Goal: Task Accomplishment & Management: Use online tool/utility

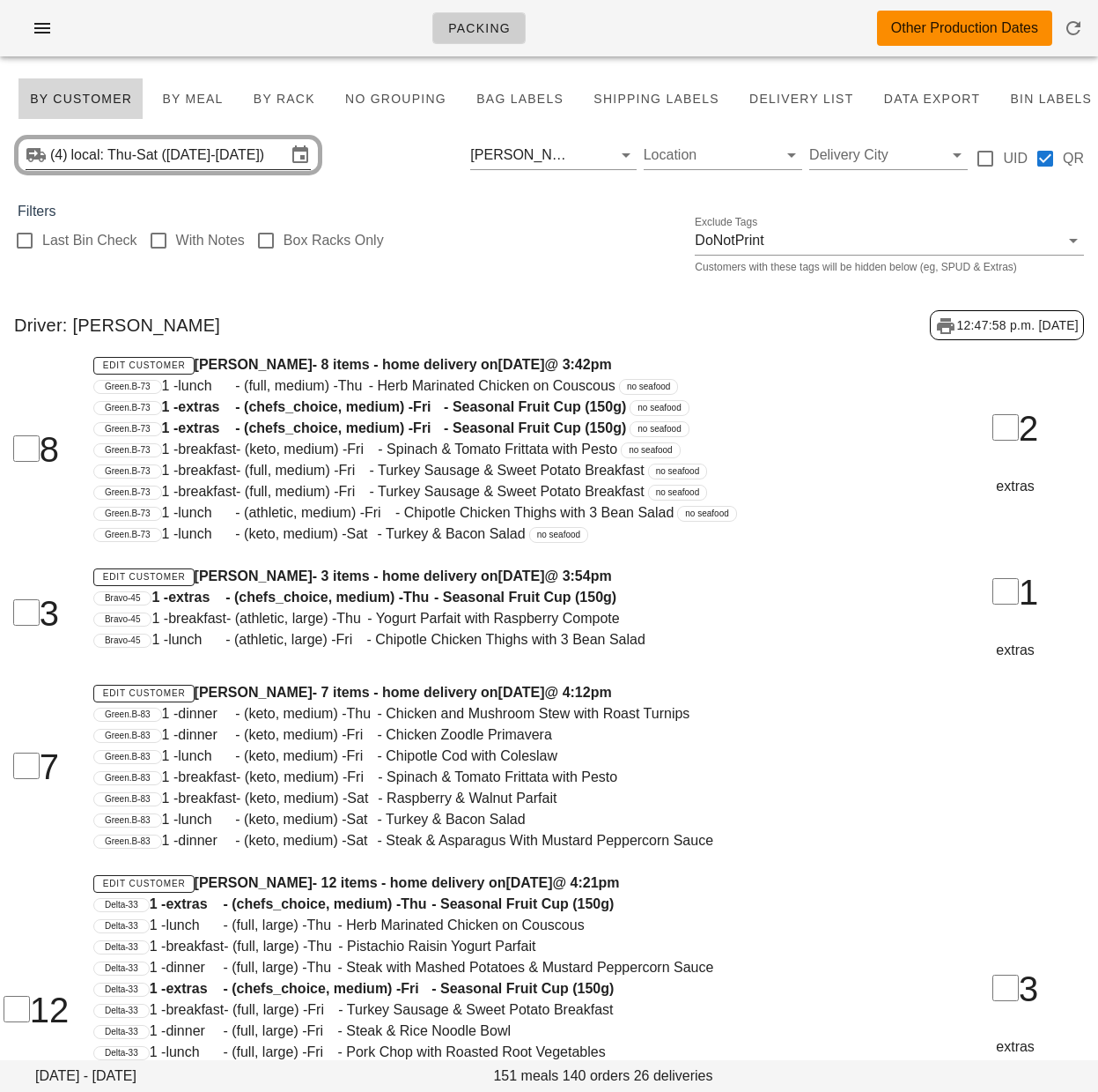
click at [229, 155] on input "local: Thu-Sat (Oct 2-Oct 4)" at bounding box center [179, 155] width 215 height 28
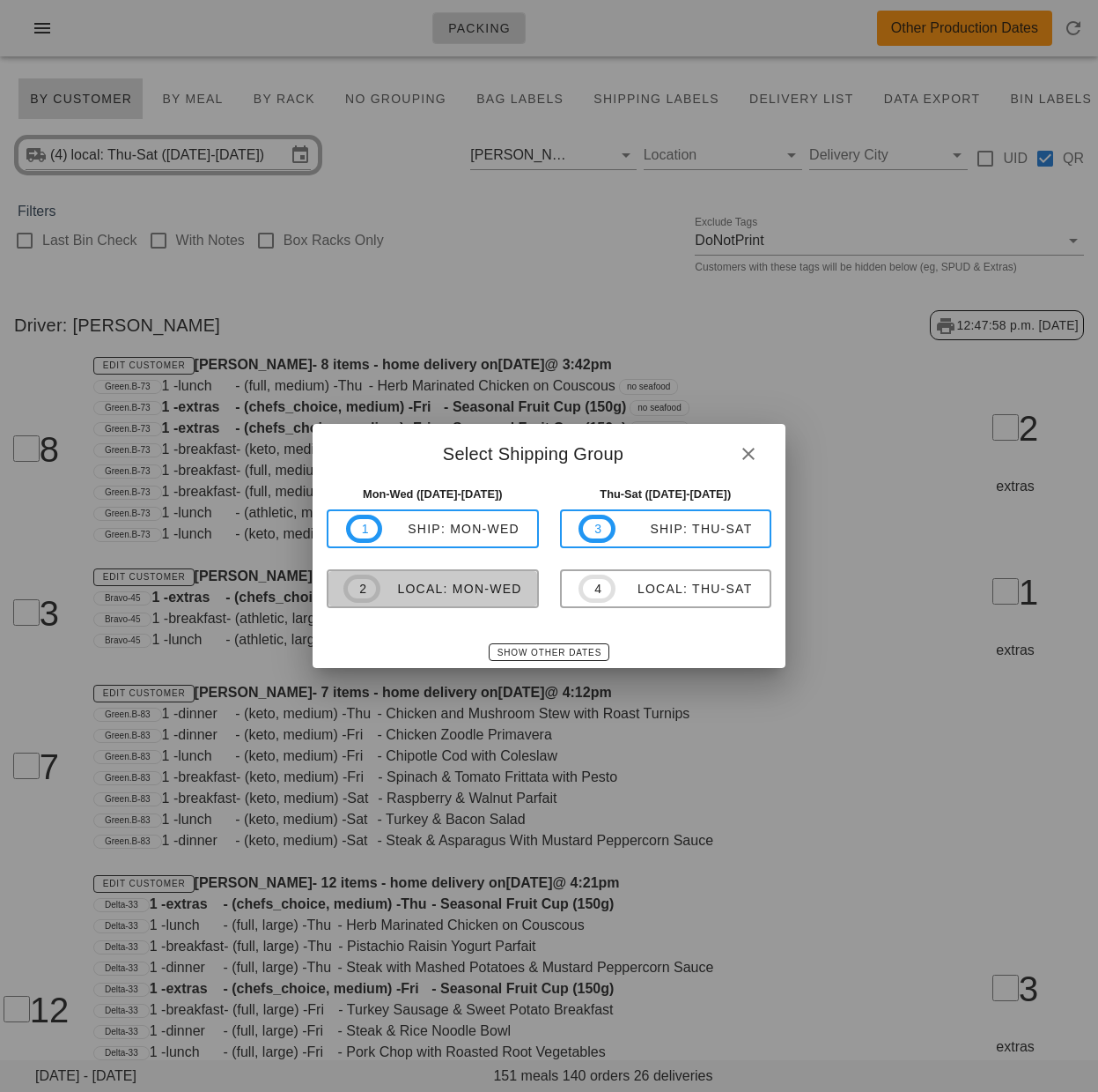
click at [507, 589] on div "local: Mon-Wed" at bounding box center [451, 588] width 142 height 14
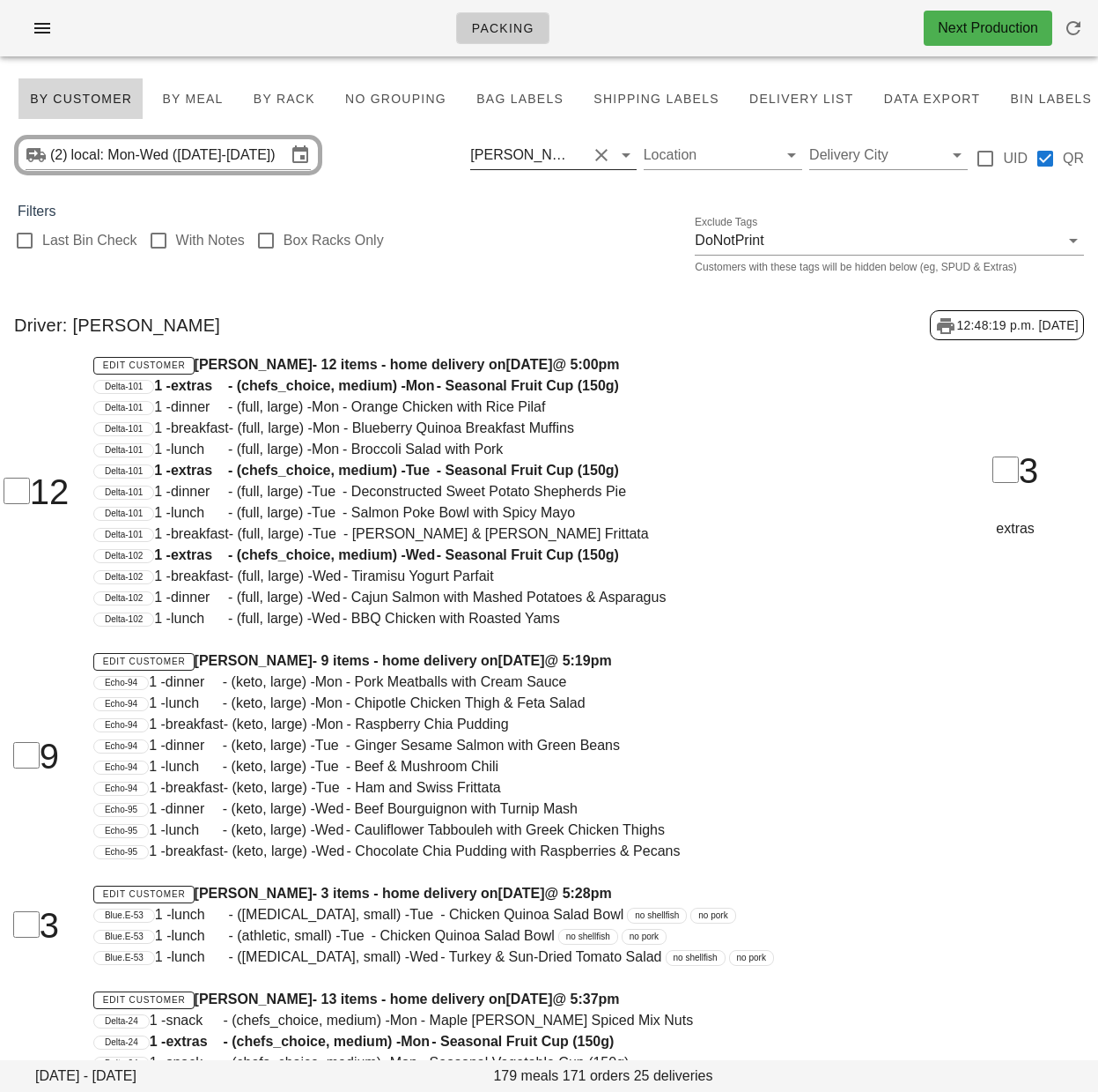
drag, startPoint x: 492, startPoint y: 227, endPoint x: 583, endPoint y: 170, distance: 107.4
click at [494, 226] on div "Last Bin Check With Notes Box Racks Only Exclude Tags DoNotPrint Customers with…" at bounding box center [549, 250] width 1098 height 57
click at [603, 153] on button "Clear Filter by driver" at bounding box center [601, 155] width 21 height 21
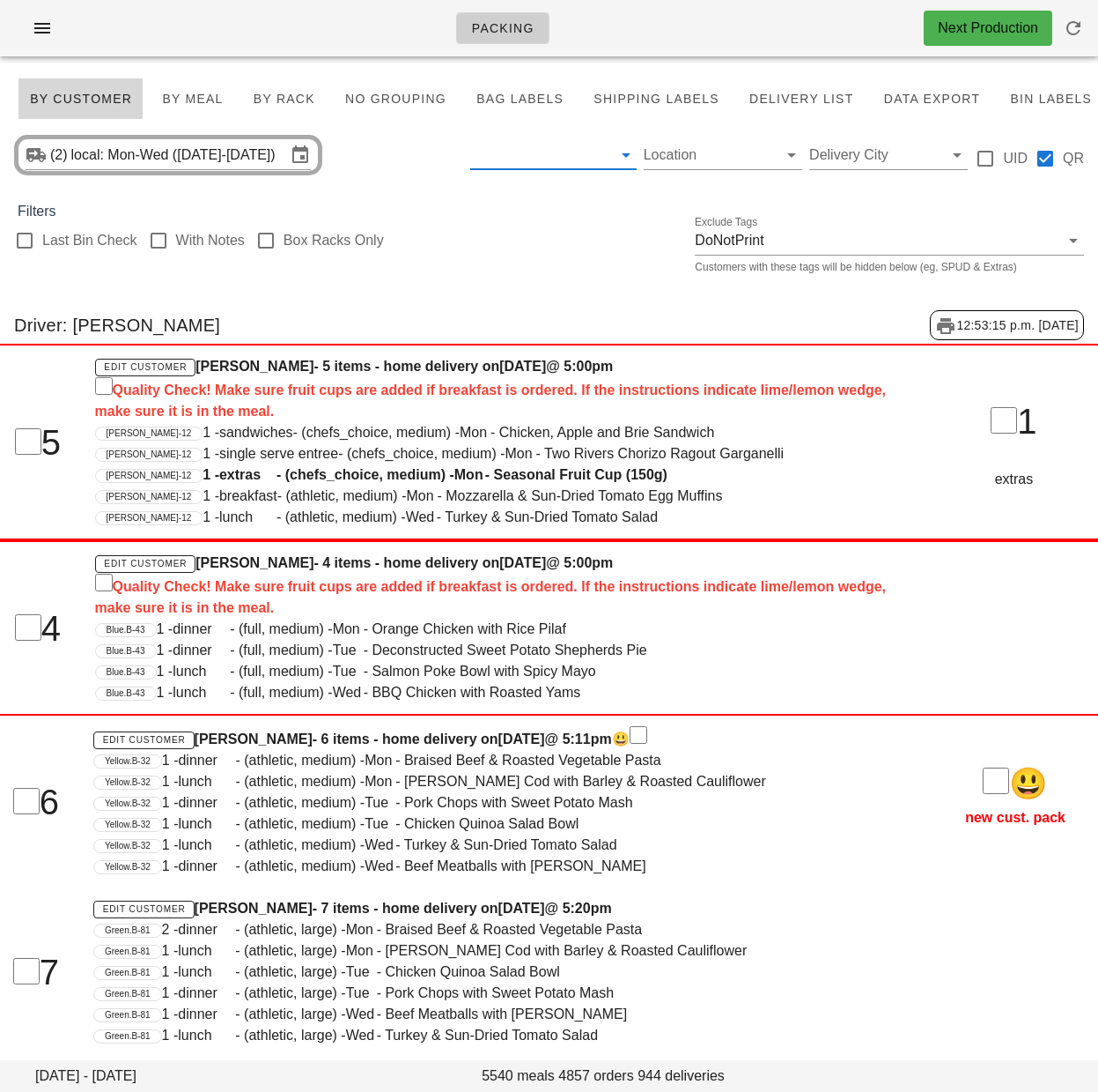
click at [476, 277] on div "Last Bin Check With Notes Box Racks Only Exclude Tags DoNotPrint Customers with…" at bounding box center [549, 250] width 1098 height 57
click at [516, 166] on input "Filter by driver" at bounding box center [539, 155] width 137 height 28
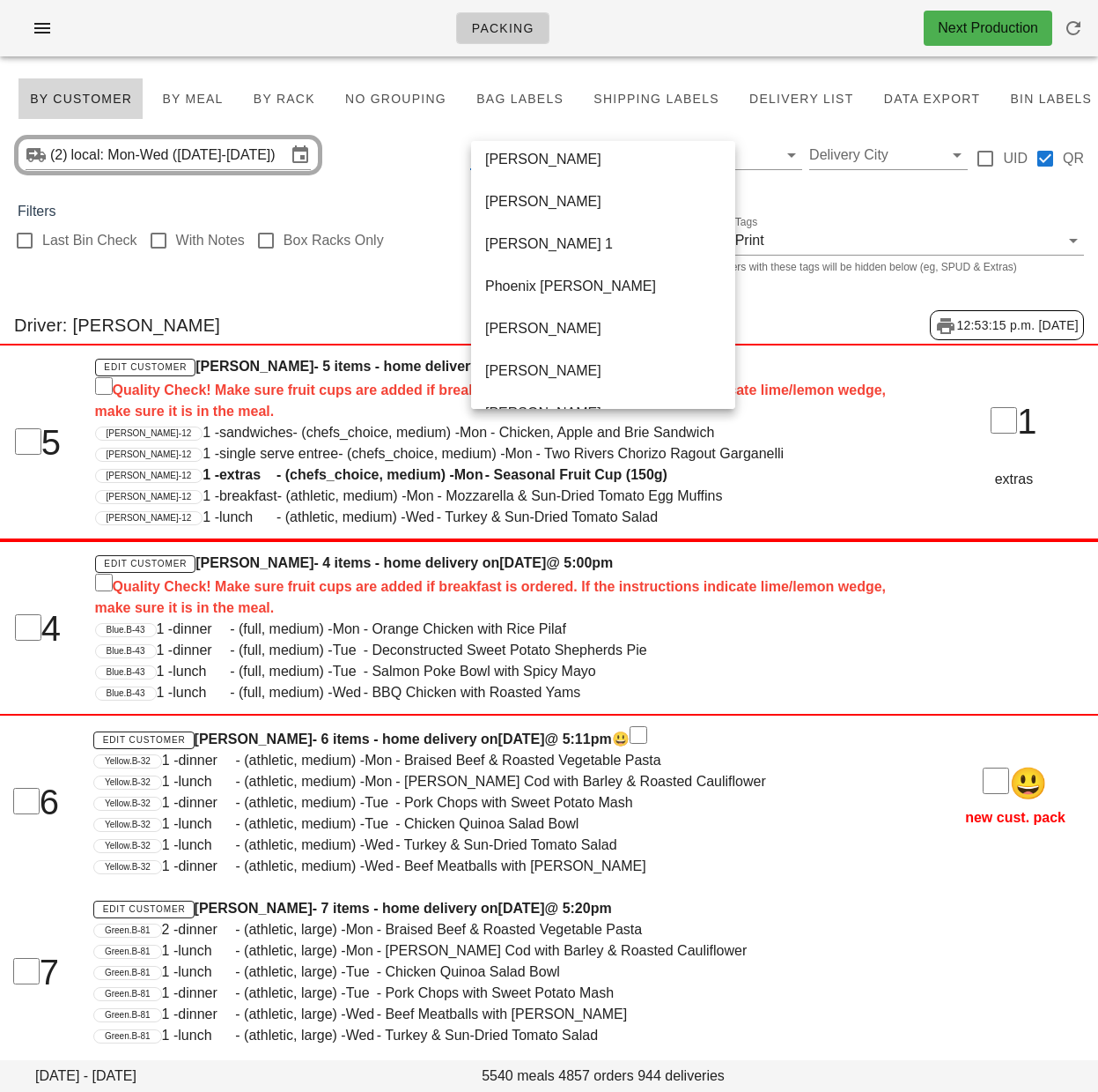
scroll to position [1227, 0]
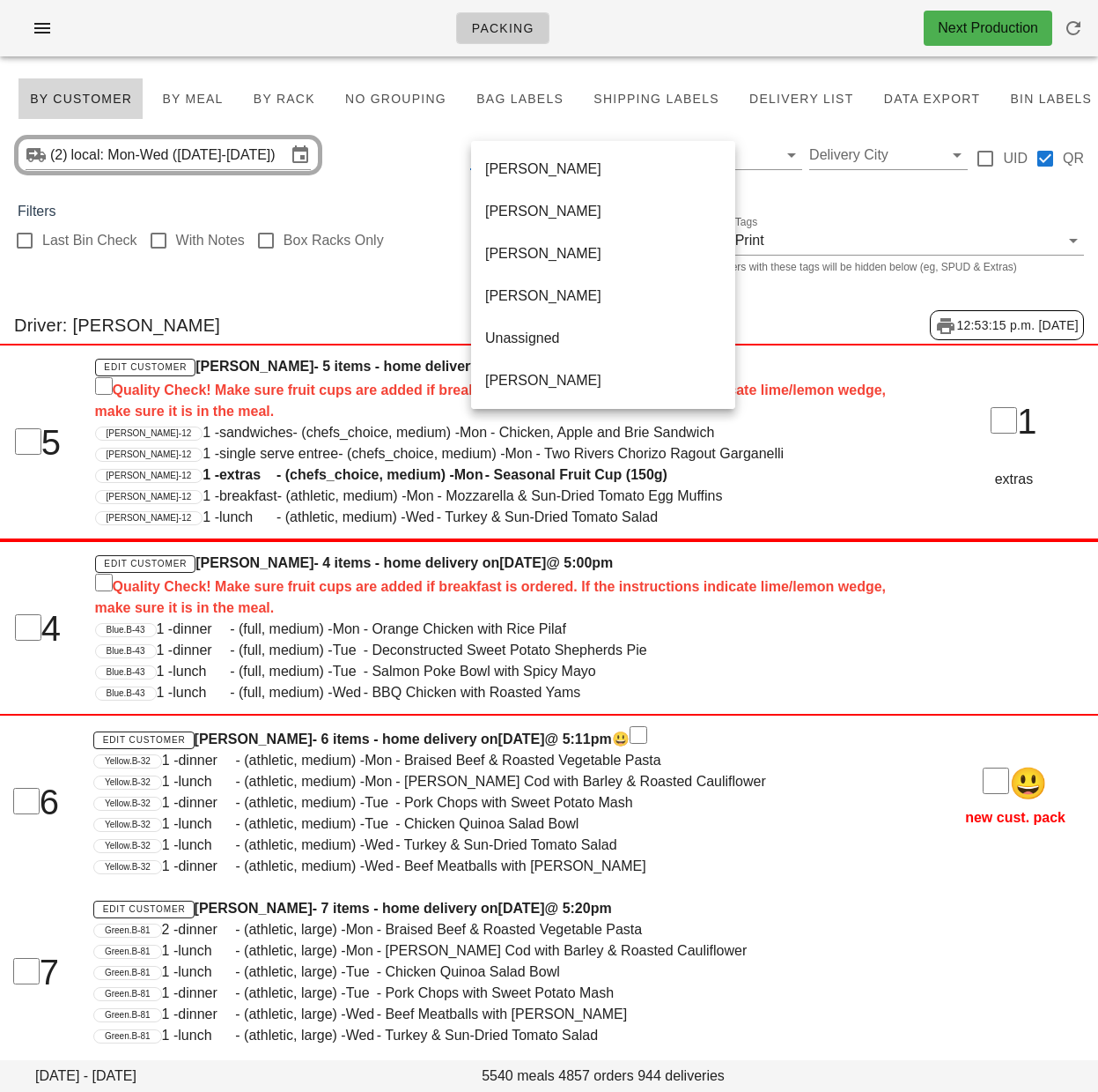
drag, startPoint x: 516, startPoint y: 333, endPoint x: 313, endPoint y: 313, distance: 204.0
click at [516, 333] on div "Unassigned" at bounding box center [603, 338] width 236 height 16
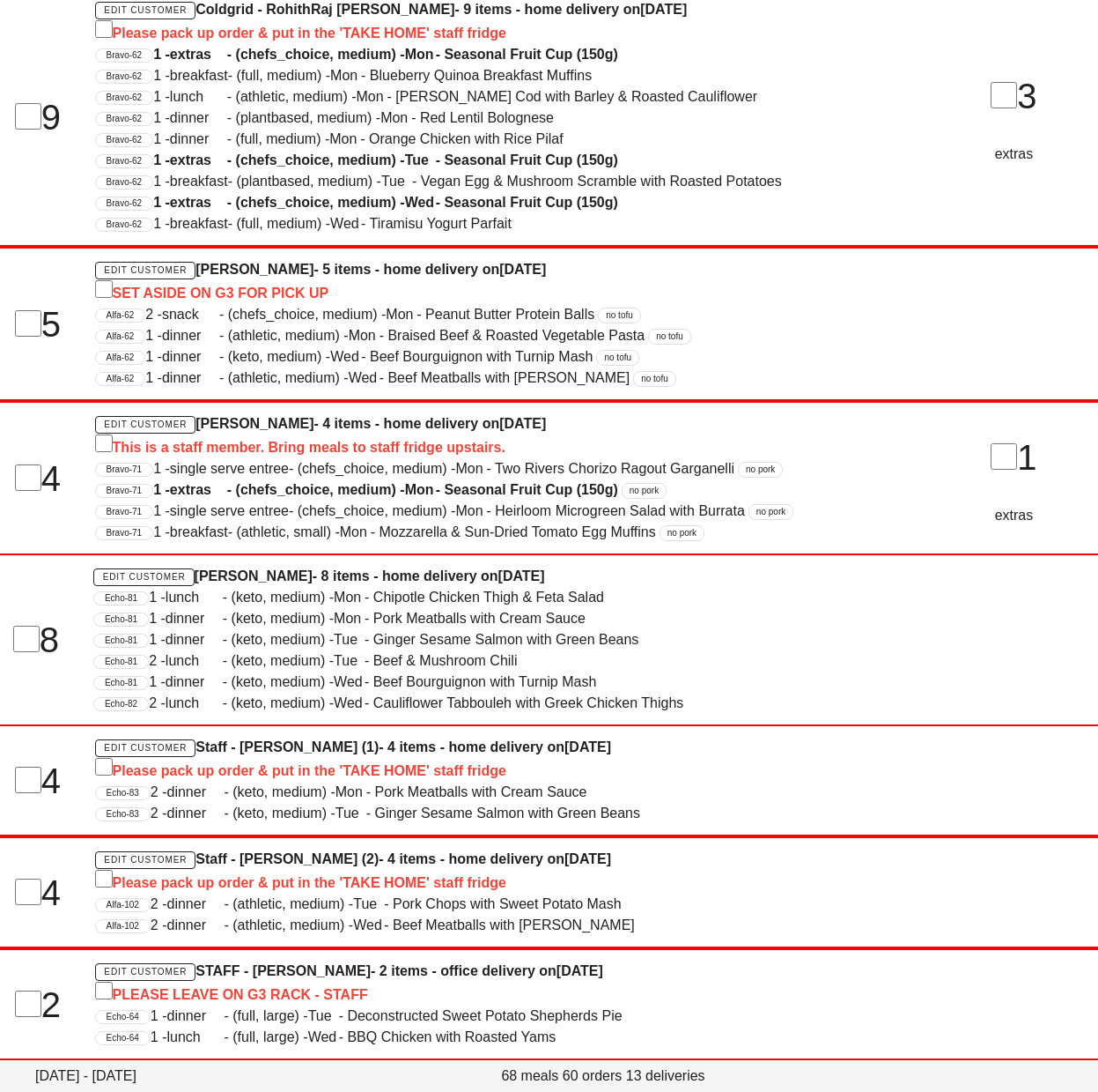
scroll to position [853, 0]
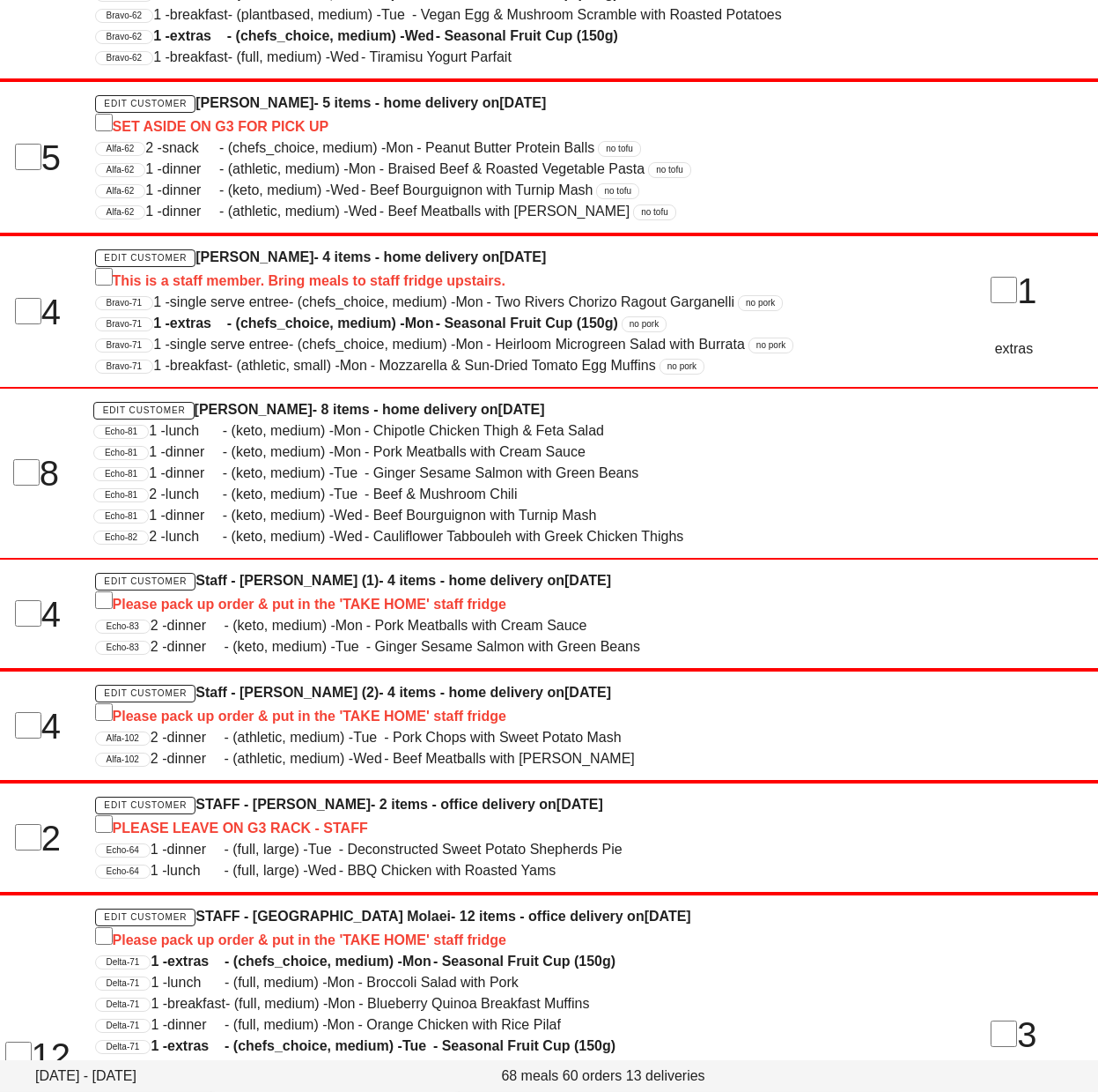
drag, startPoint x: 197, startPoint y: 432, endPoint x: 348, endPoint y: 433, distance: 151.0
click at [348, 420] on h4 "Edit Customer Nadeem Pourmokhtari - 8 items - home delivery on Sunday Oct 05" at bounding box center [502, 410] width 818 height 21
click at [353, 463] on span "Mon" at bounding box center [350, 452] width 31 height 21
drag, startPoint x: 671, startPoint y: 426, endPoint x: 752, endPoint y: 435, distance: 81.5
click at [771, 420] on h4 "Edit Customer Nadeem Pourmokhtari - 8 items - home delivery on Sunday Oct 05" at bounding box center [502, 410] width 818 height 21
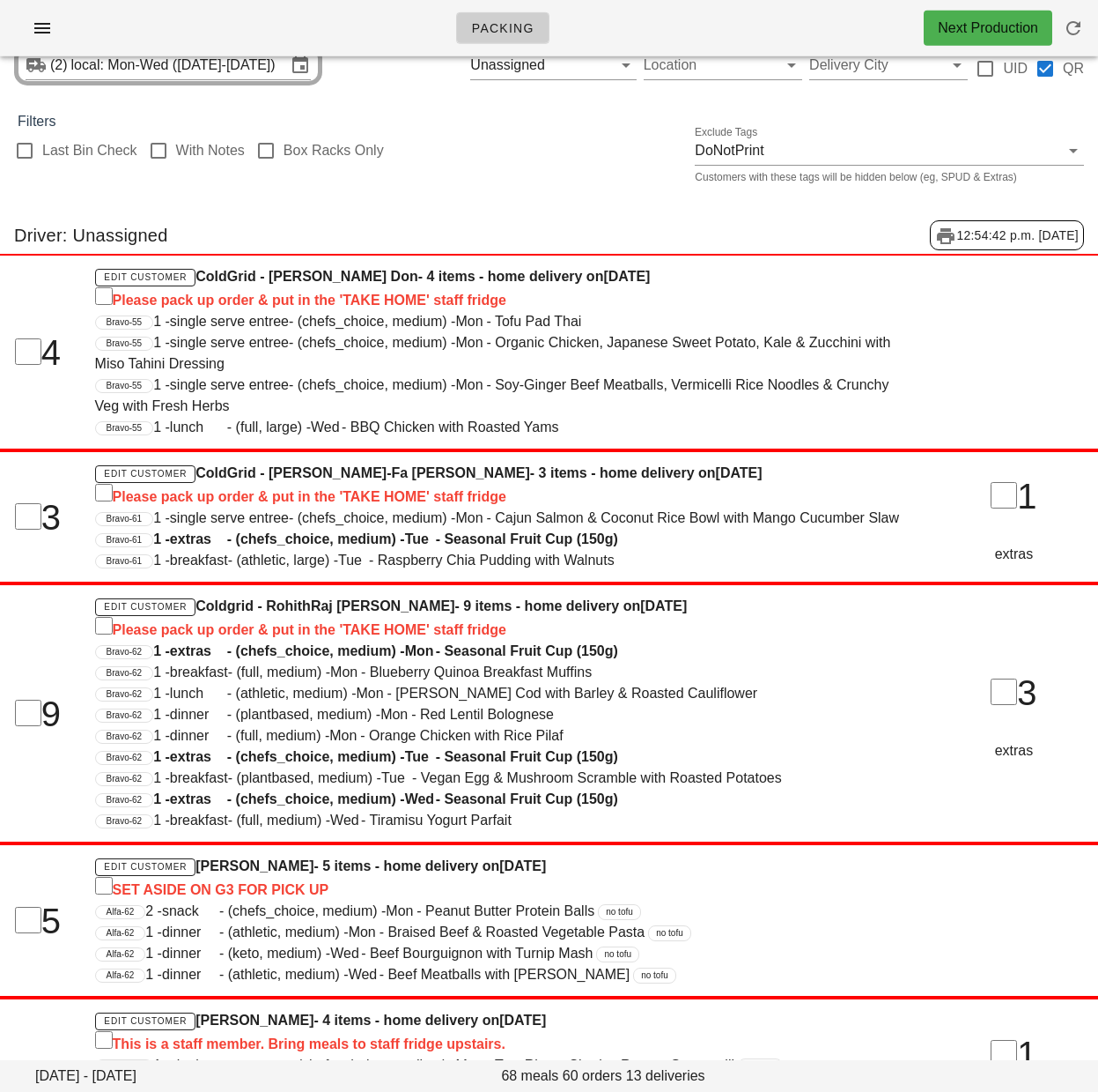
scroll to position [0, 0]
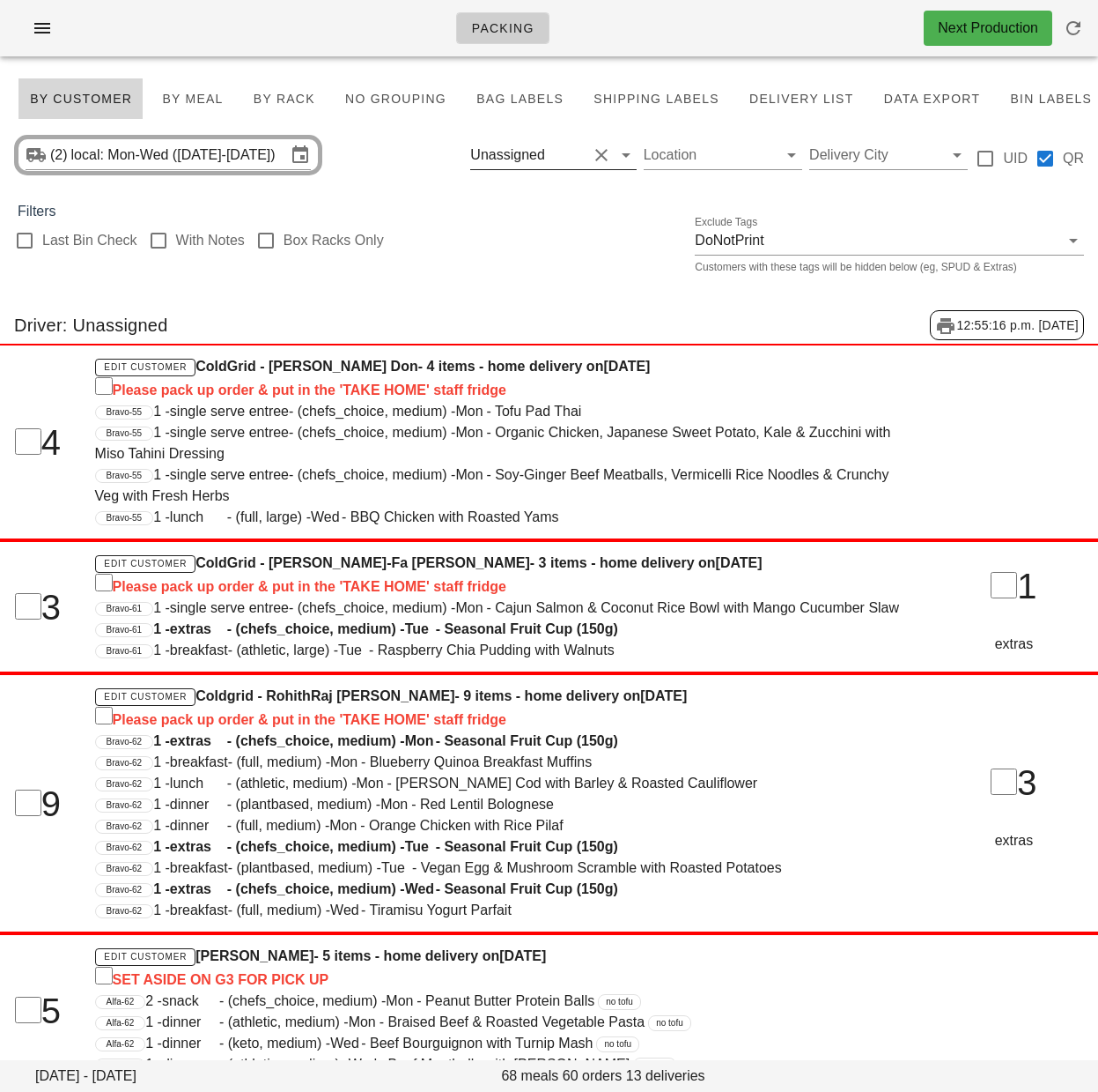
drag, startPoint x: 604, startPoint y: 153, endPoint x: 392, endPoint y: 63, distance: 230.3
click at [605, 153] on button "Clear Filter by driver" at bounding box center [601, 155] width 21 height 21
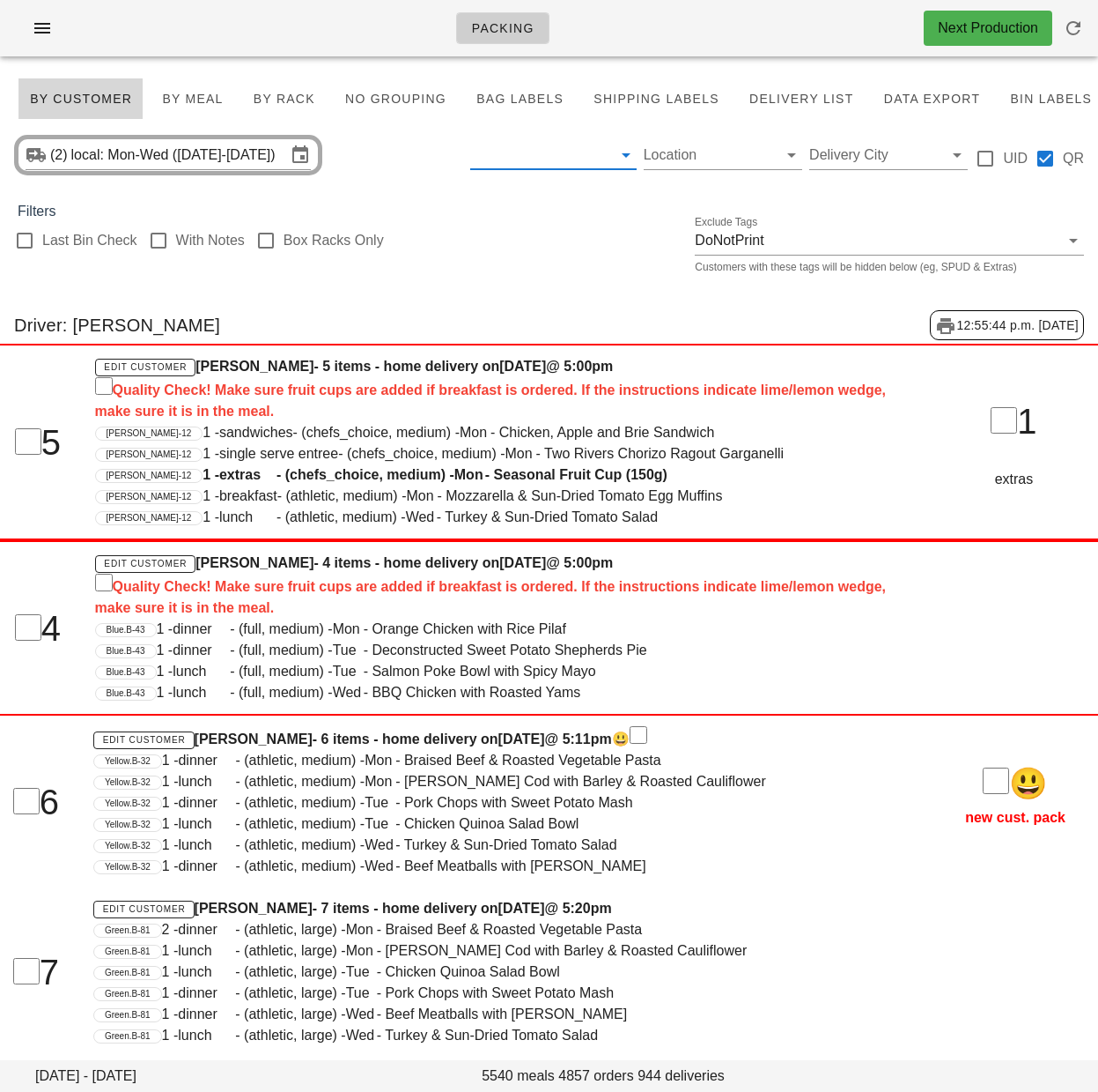
scroll to position [11, 0]
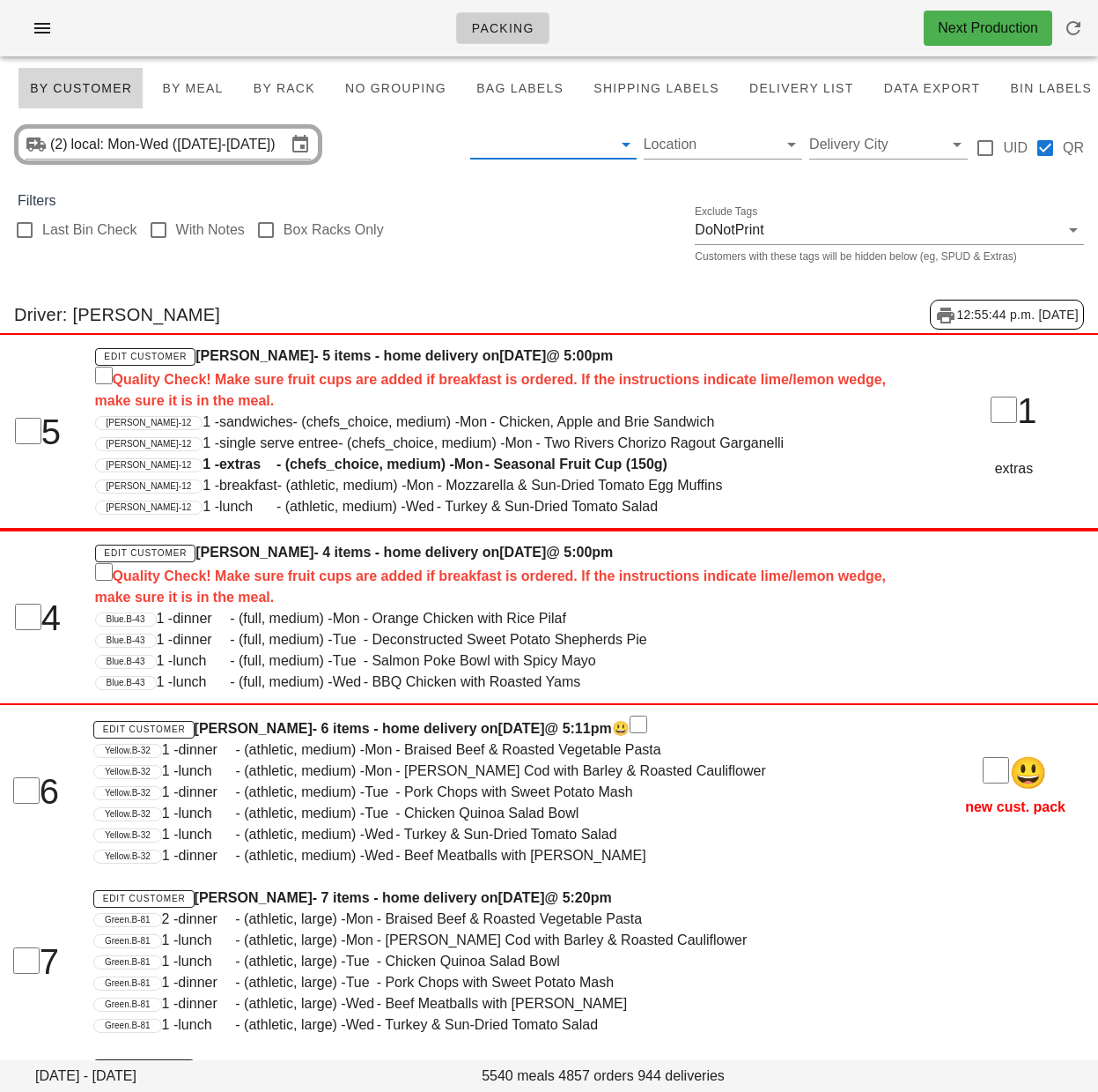
click at [558, 268] on div "Last Bin Check With Notes Box Racks Only Exclude Tags DoNotPrint Customers with…" at bounding box center [549, 240] width 1098 height 57
click at [127, 26] on div "Packing Next Production" at bounding box center [549, 28] width 1098 height 57
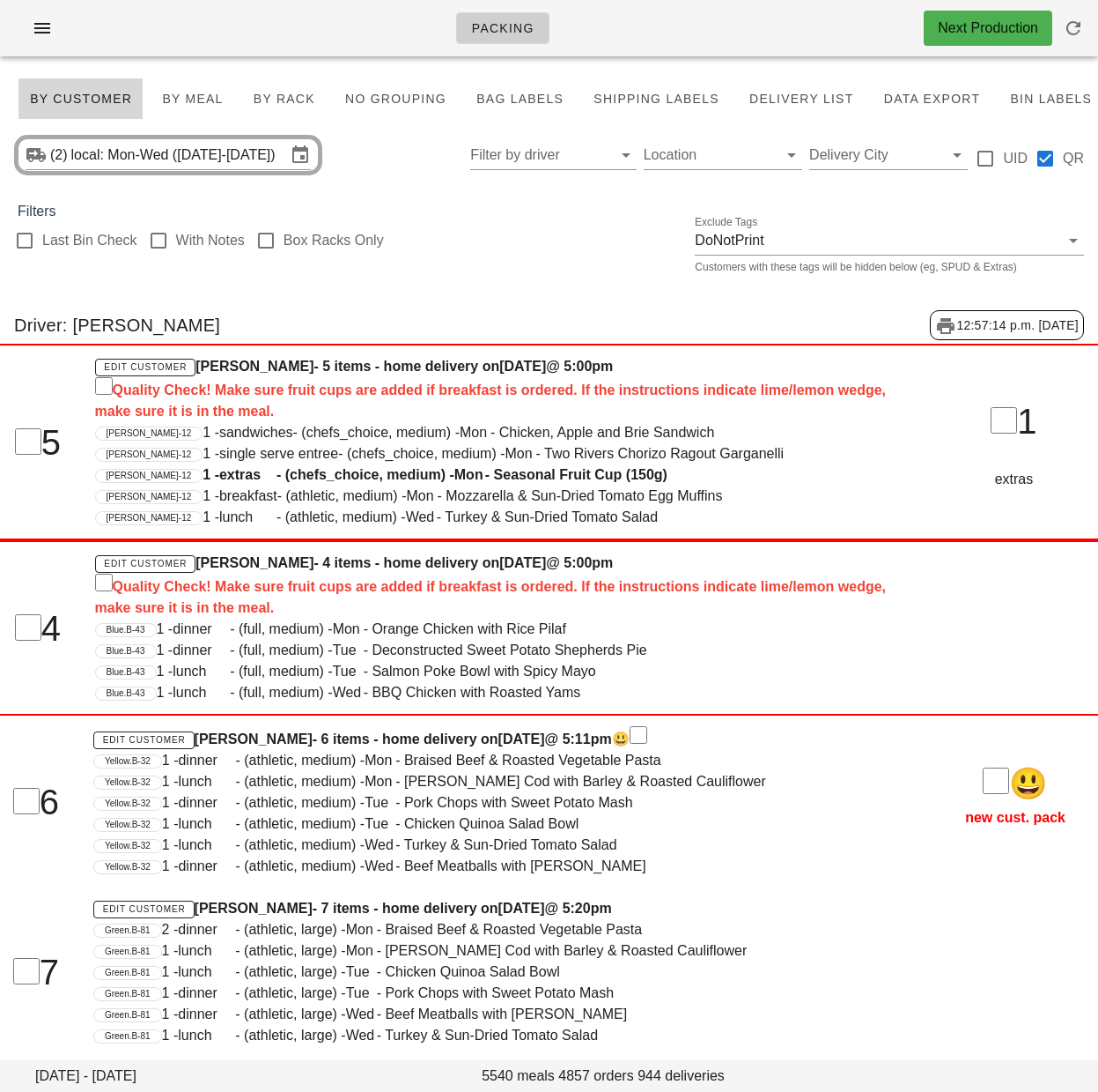
click at [568, 244] on div "Last Bin Check With Notes Box Racks Only Exclude Tags DoNotPrint Customers with…" at bounding box center [549, 250] width 1098 height 57
click at [479, 272] on div "Last Bin Check With Notes Box Racks Only Exclude Tags DoNotPrint Customers with…" at bounding box center [549, 250] width 1098 height 57
click at [290, 94] on span "By Rack" at bounding box center [284, 98] width 62 height 14
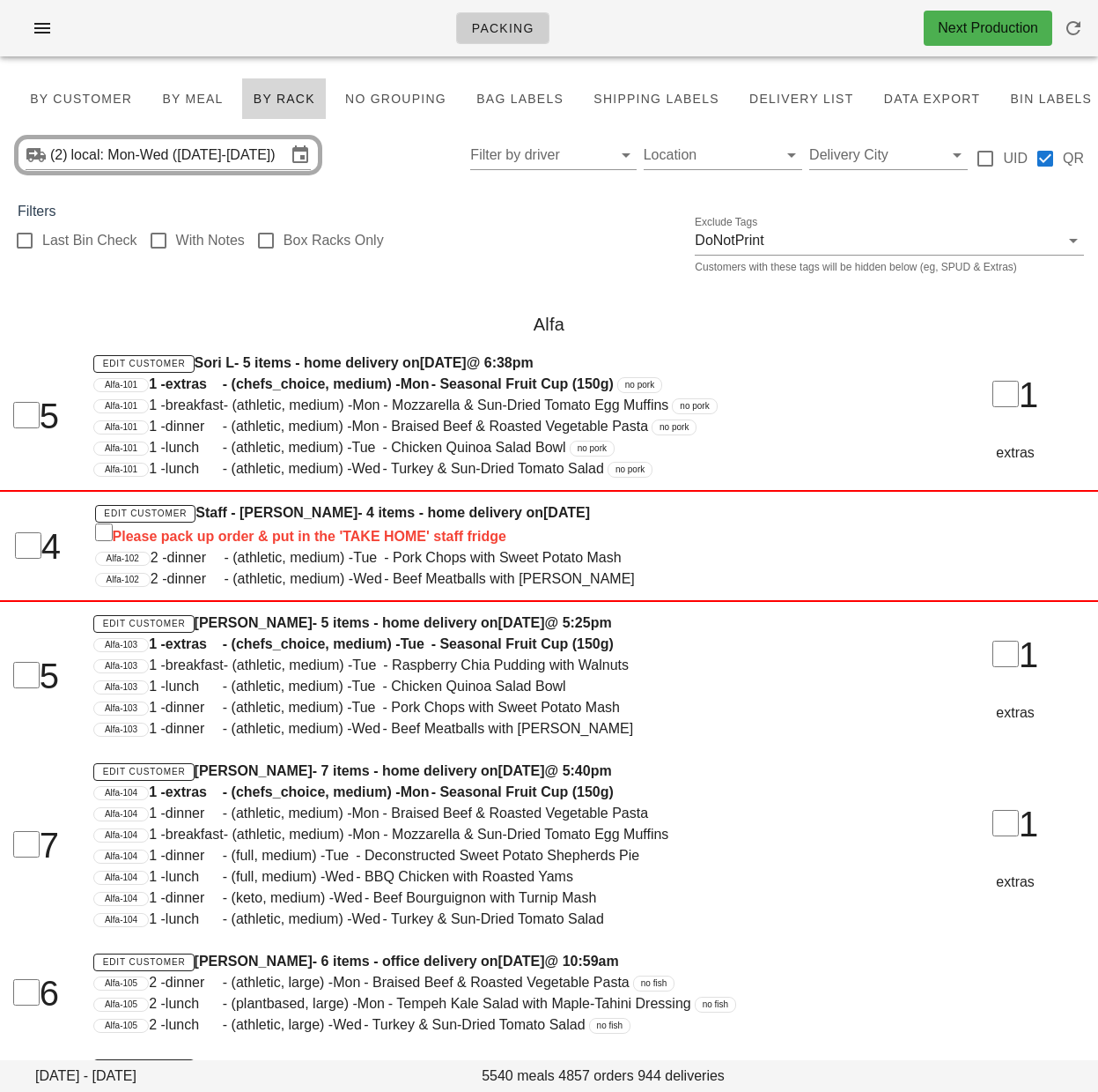
drag, startPoint x: 276, startPoint y: 241, endPoint x: 413, endPoint y: 230, distance: 137.4
click at [277, 241] on div at bounding box center [266, 240] width 30 height 30
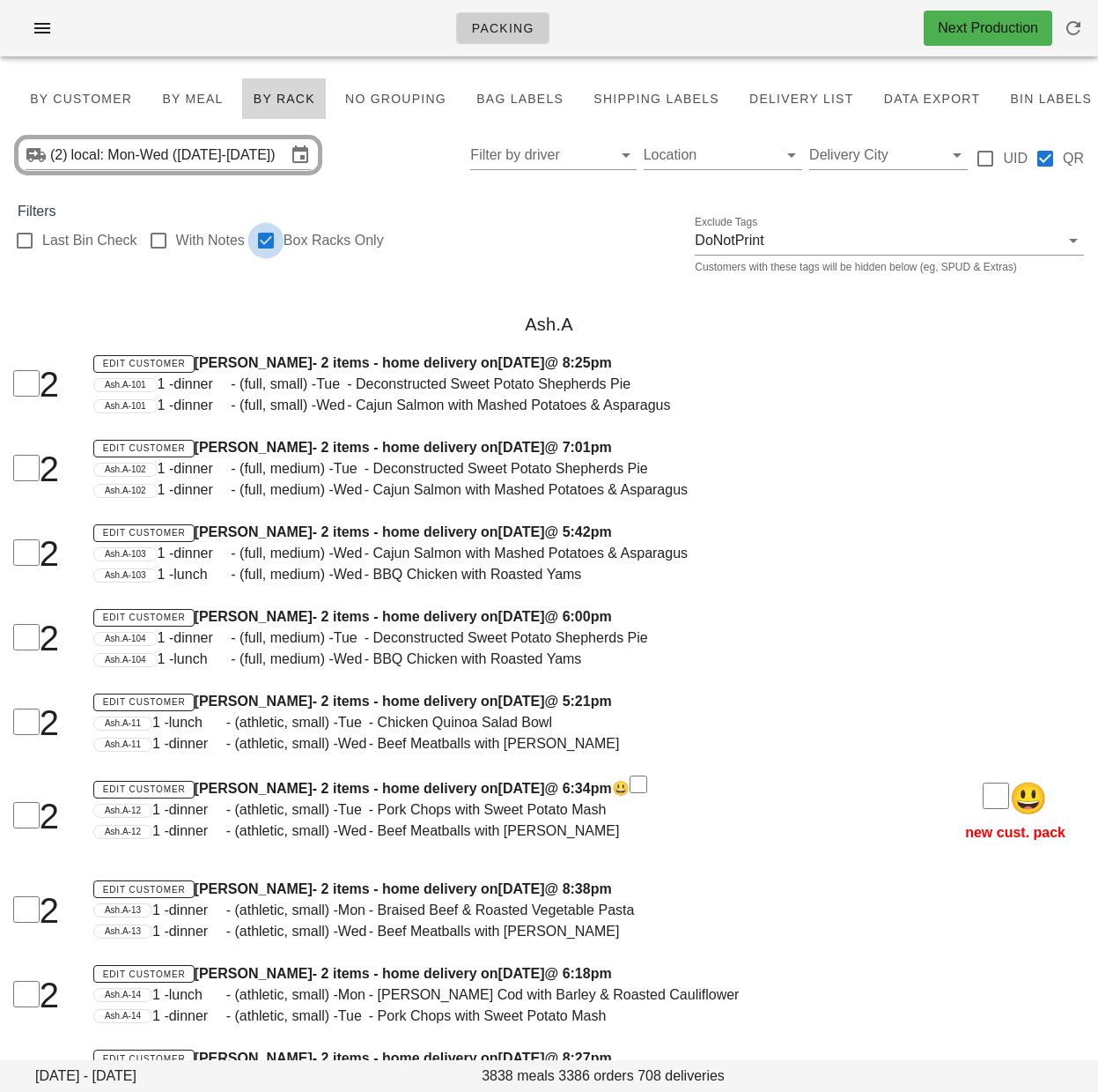
checkbox input "true"
click at [366, 311] on div "Ash.A" at bounding box center [549, 324] width 1098 height 57
click at [478, 339] on div "Ash.A" at bounding box center [549, 323] width 1098 height 57
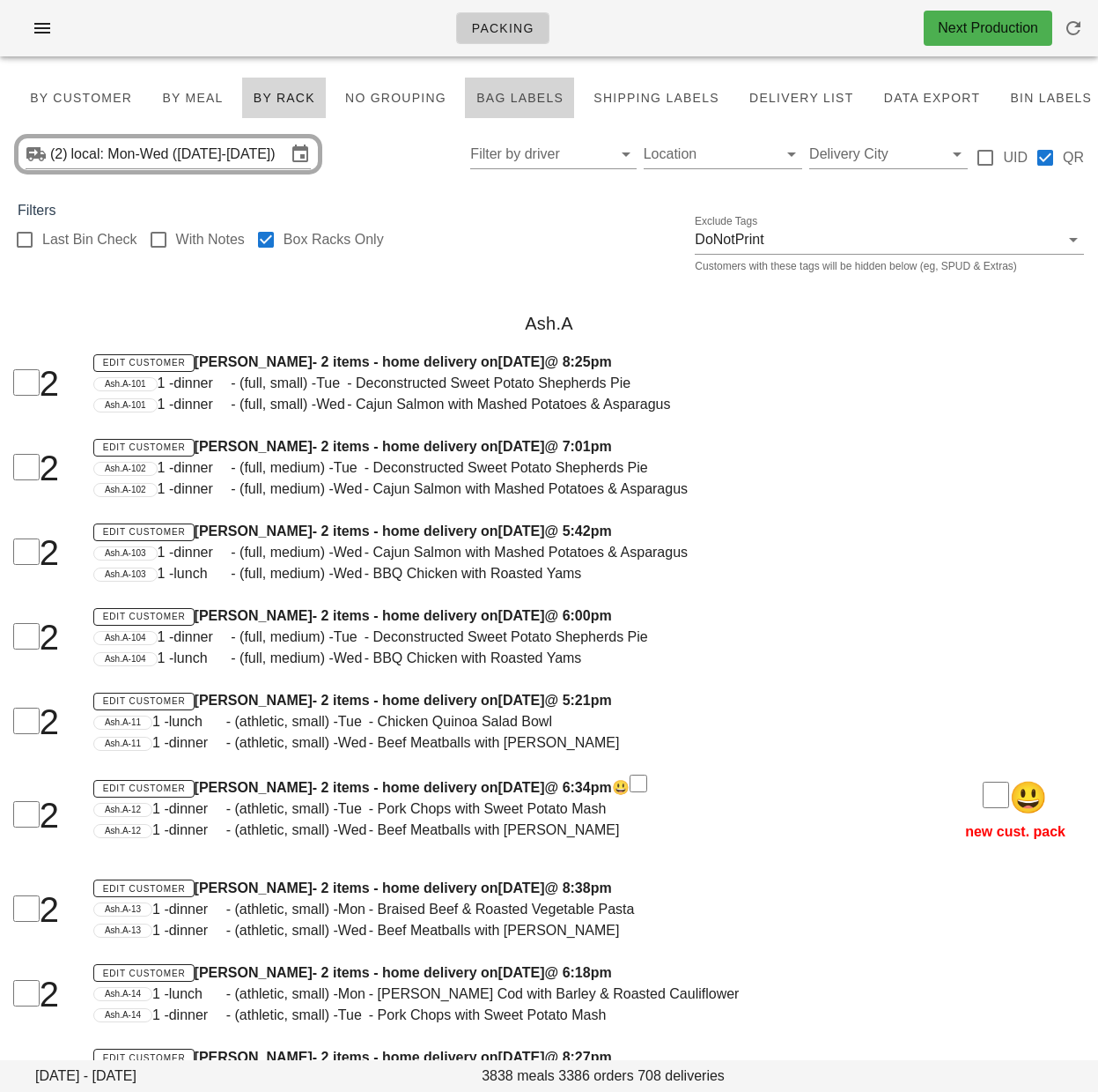
click at [520, 92] on span "Bag Labels" at bounding box center [519, 97] width 88 height 14
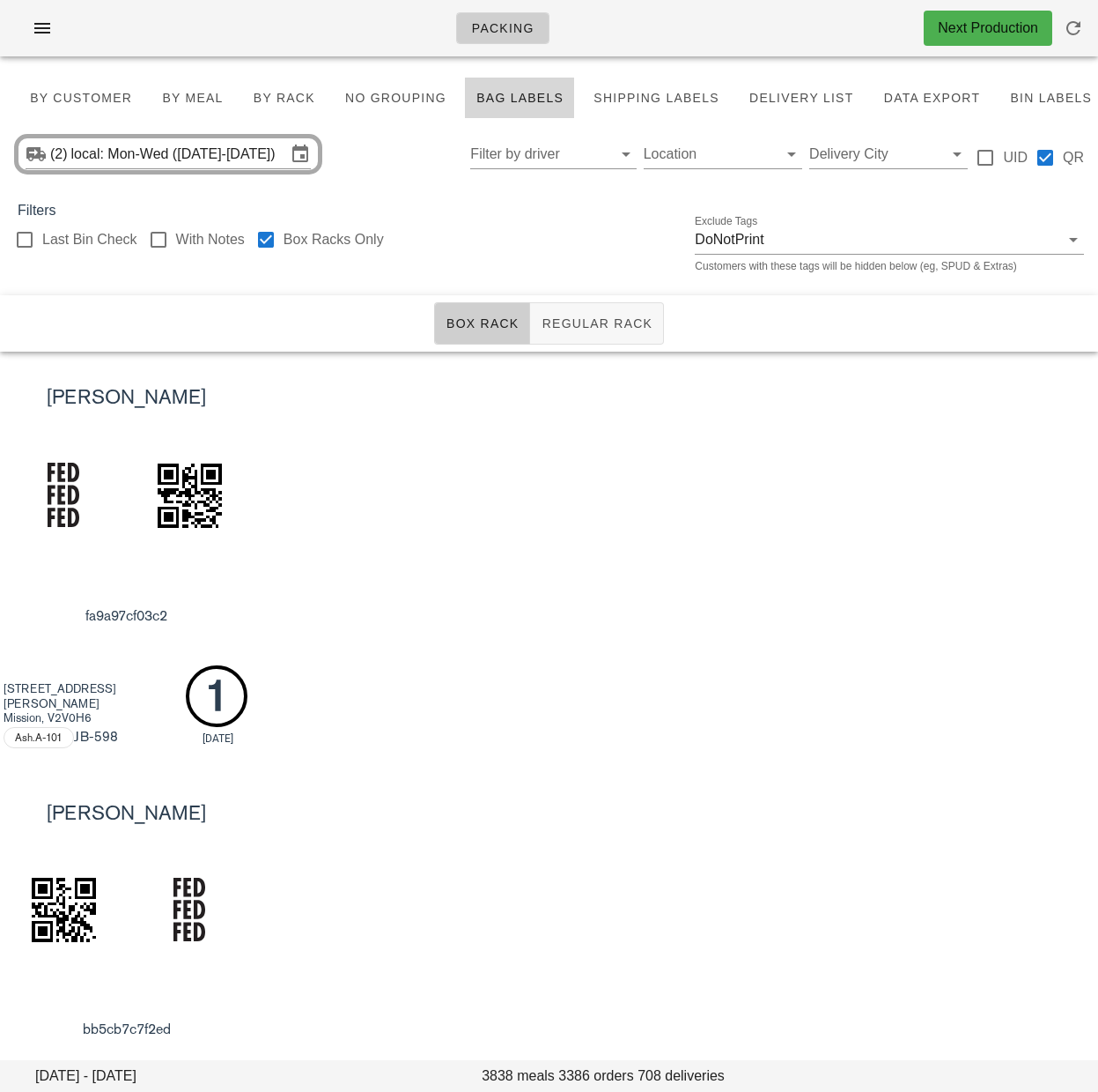
drag, startPoint x: 270, startPoint y: 244, endPoint x: 445, endPoint y: 270, distance: 176.9
click at [270, 244] on div at bounding box center [266, 239] width 30 height 30
checkbox input "false"
click at [636, 334] on button "Regular Rack" at bounding box center [597, 323] width 134 height 42
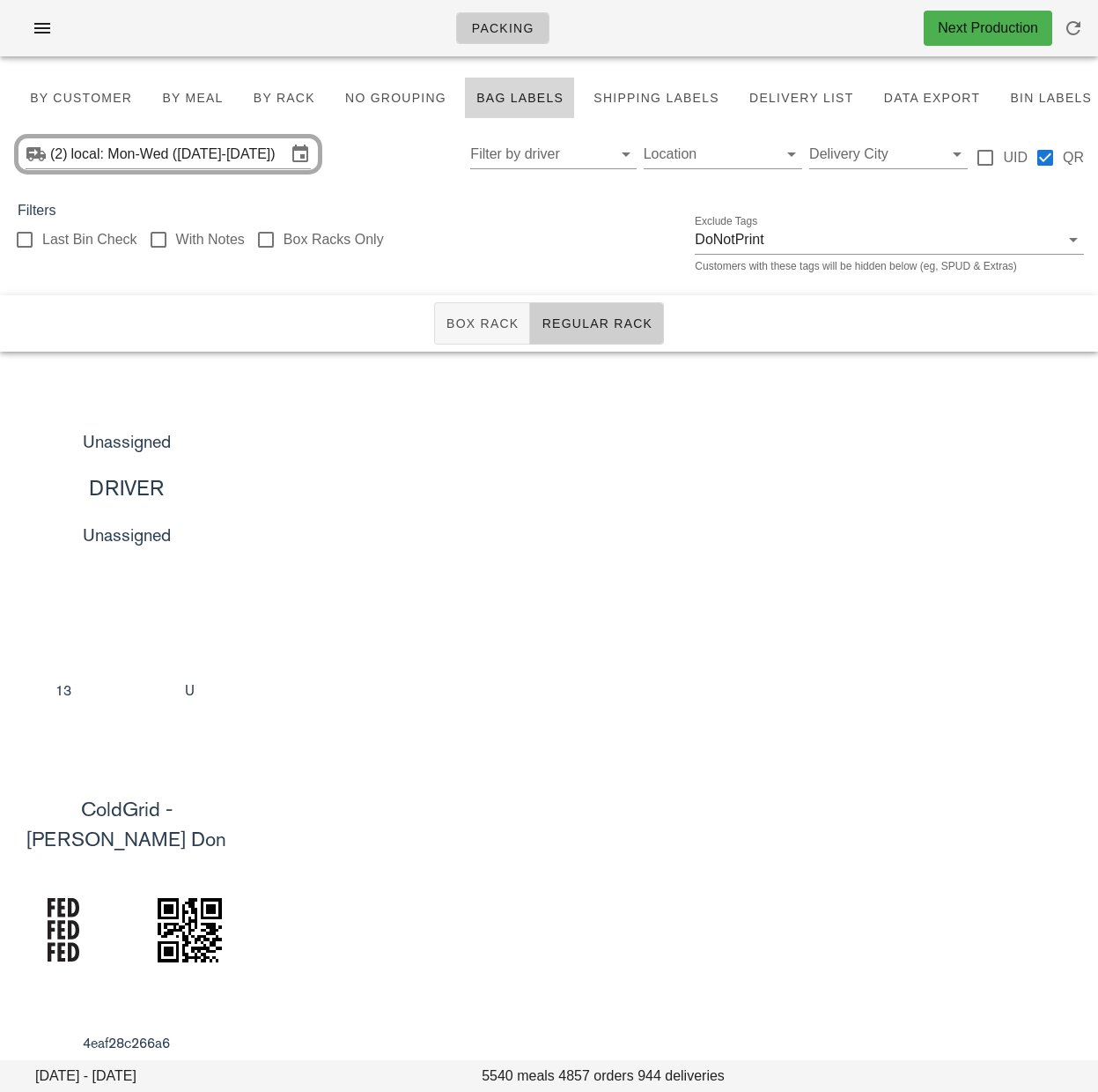
click at [387, 472] on div "Unassigned DRIVER Unassigned 13 U" at bounding box center [549, 560] width 1098 height 416
click at [825, 486] on div "Unassigned DRIVER Unassigned 13 U" at bounding box center [549, 561] width 1098 height 416
drag, startPoint x: 587, startPoint y: 490, endPoint x: 575, endPoint y: 476, distance: 18.4
click at [588, 490] on div "Unassigned DRIVER Unassigned 13 U" at bounding box center [549, 561] width 1098 height 416
click at [481, 332] on span "Box Rack" at bounding box center [483, 323] width 74 height 14
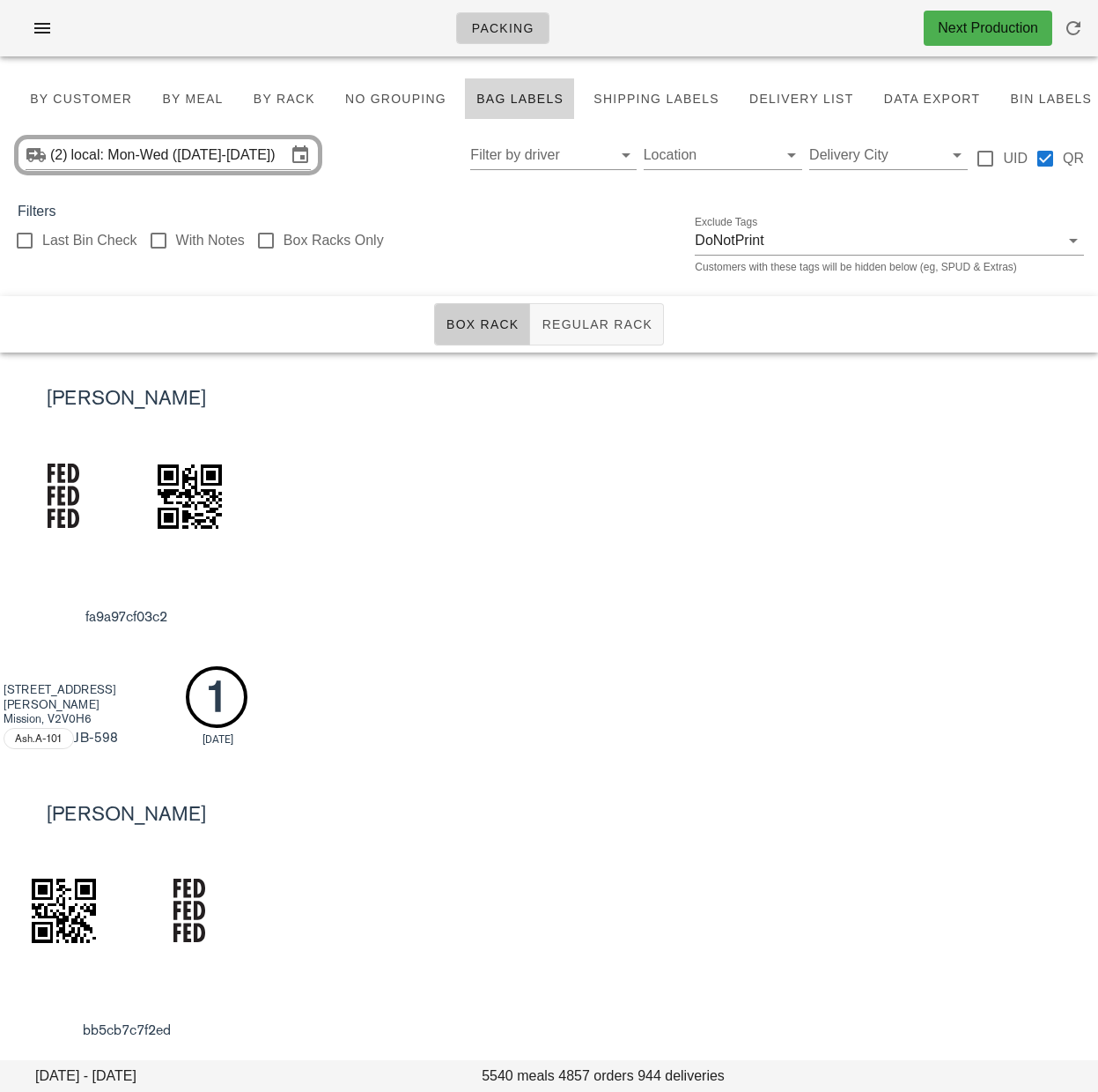
drag, startPoint x: 502, startPoint y: 402, endPoint x: 271, endPoint y: 218, distance: 295.3
click at [501, 399] on div "Ziyah Nanuwa fa9a97cf03c2 32967 Peebles Drive Mission, V2V0H6 Ash.A-101 JB -598…" at bounding box center [549, 561] width 1098 height 416
click at [737, 544] on div "Ziyah Nanuwa fa9a97cf03c2 32967 Peebles Drive Mission, V2V0H6 Ash.A-101 JB -598…" at bounding box center [549, 561] width 1098 height 416
click at [457, 425] on div "Ziyah Nanuwa fa9a97cf03c2 32967 Peebles Drive Mission, V2V0H6 Ash.A-101 JB -598…" at bounding box center [549, 561] width 1098 height 416
click at [37, 21] on icon "button" at bounding box center [42, 27] width 21 height 21
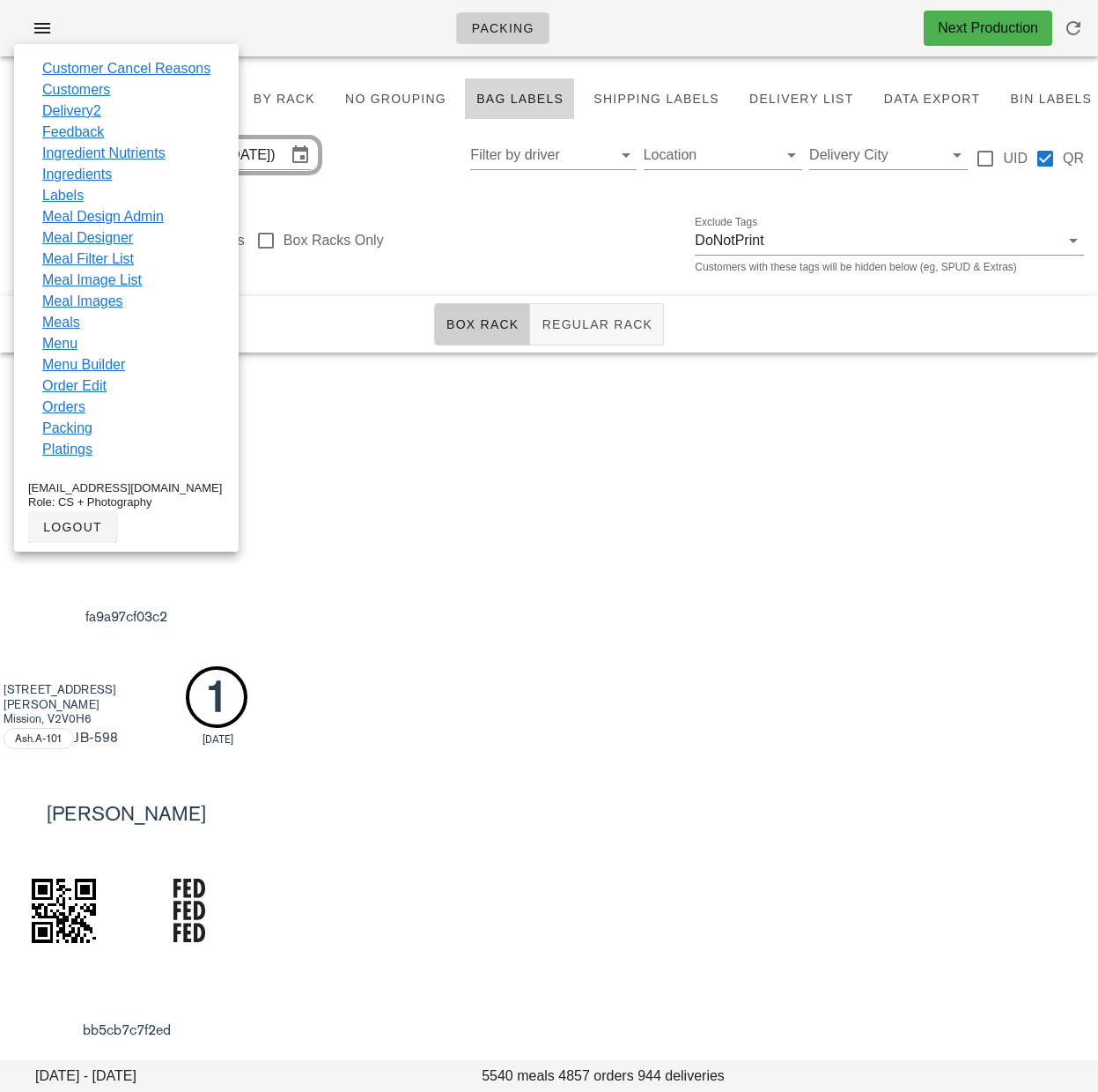
click at [436, 221] on div "Filters" at bounding box center [549, 211] width 1098 height 21
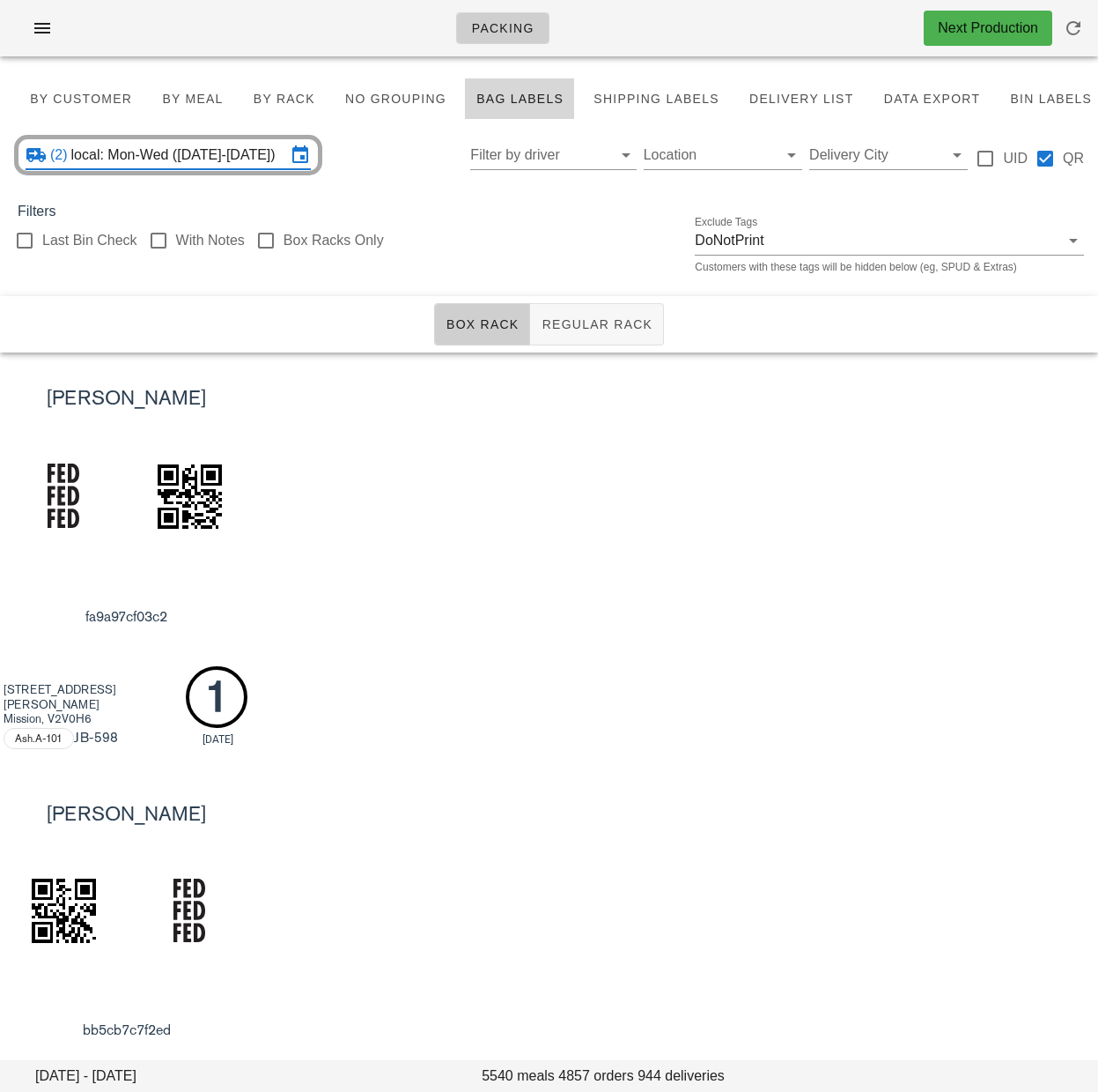
click at [218, 159] on input "local: Mon-Wed (Oct 6-Oct 8)" at bounding box center [179, 155] width 215 height 28
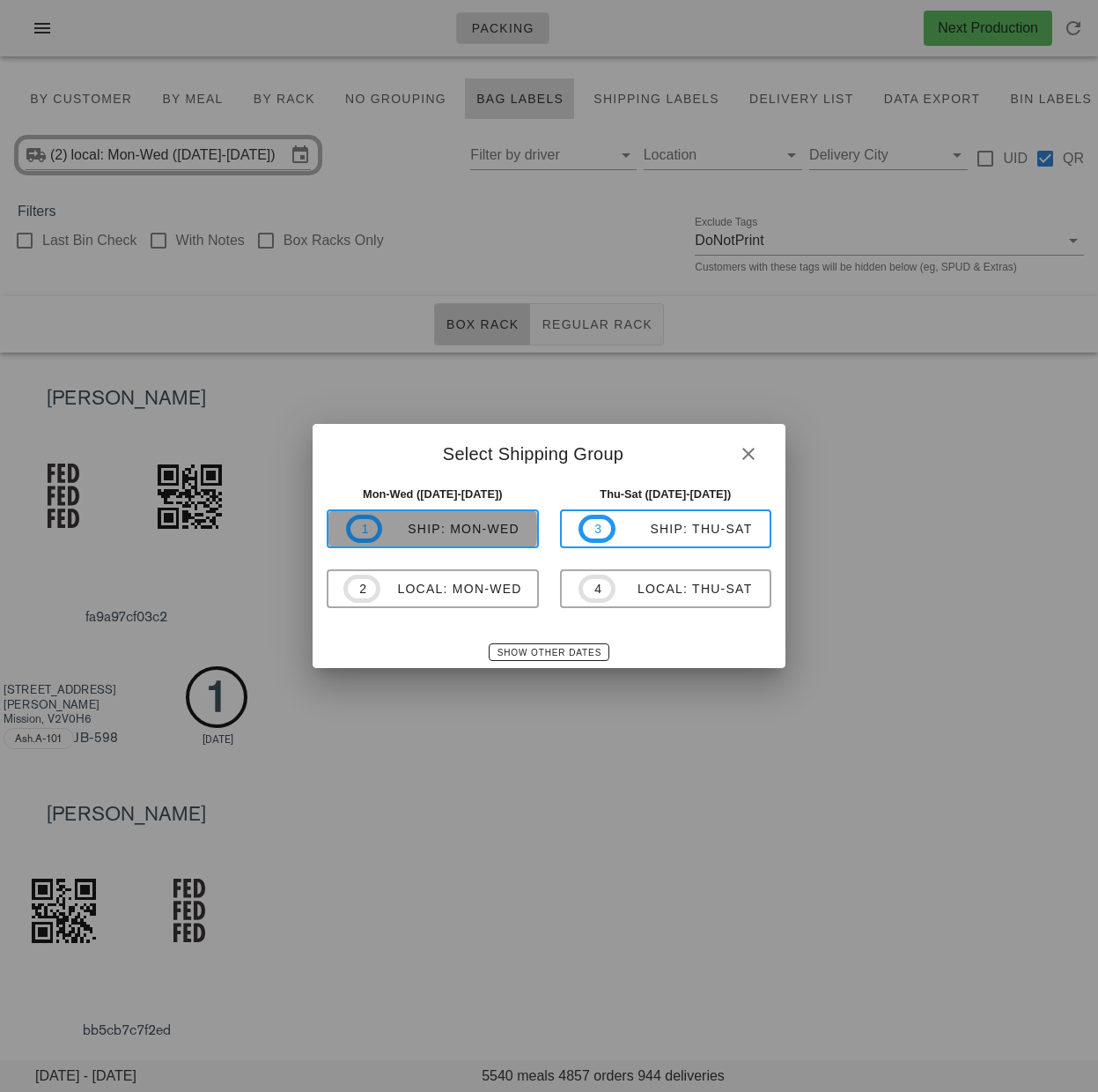
click at [489, 530] on div "ship: Mon-Wed" at bounding box center [451, 528] width 137 height 14
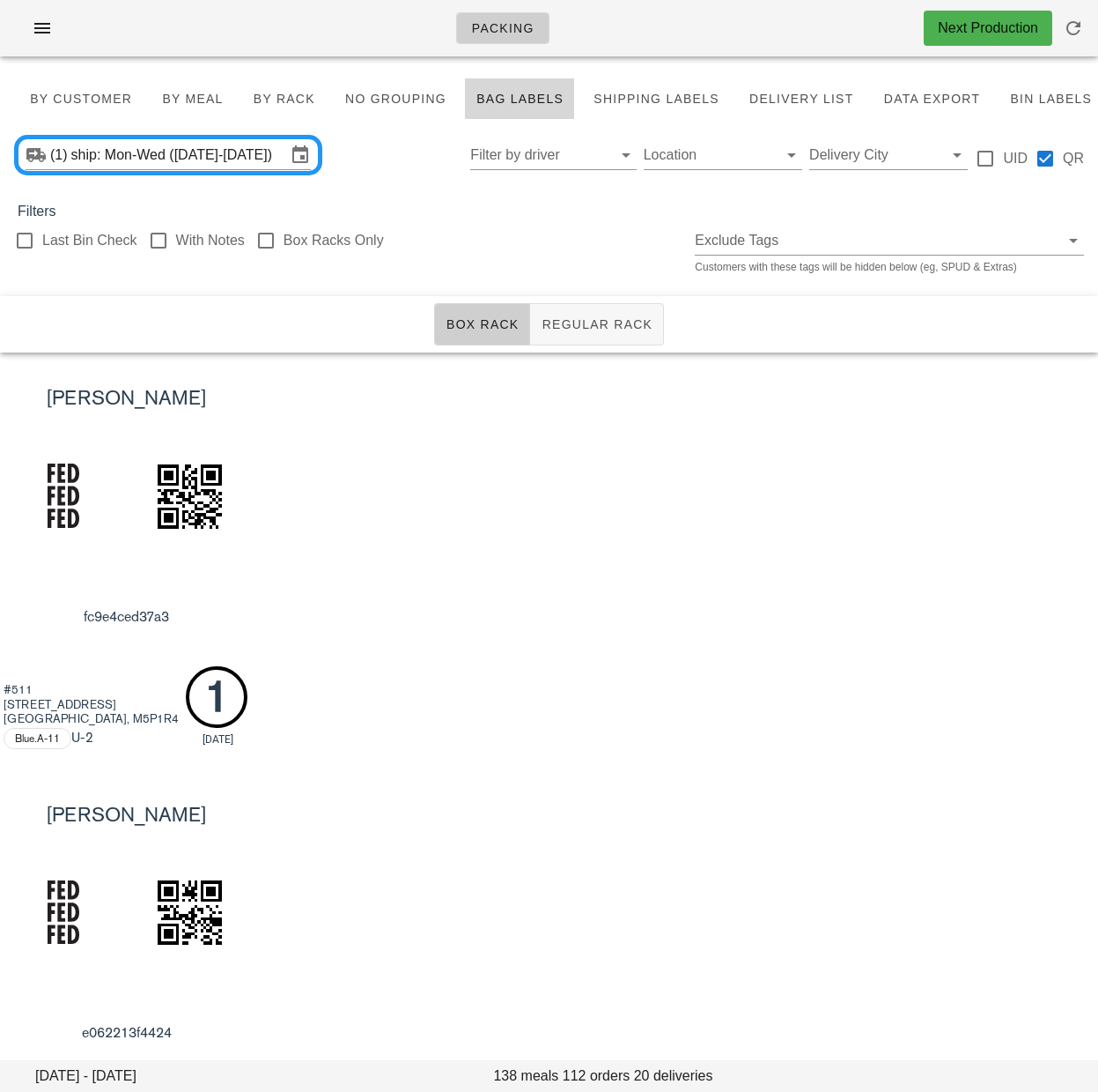
click at [542, 425] on div "[PERSON_NAME] fc9e4ced37a3 #511 [STREET_ADDRESS] Blue.A-11 U -2 1 [DATE]" at bounding box center [549, 561] width 1098 height 416
click at [579, 335] on button "Regular Rack" at bounding box center [597, 324] width 134 height 42
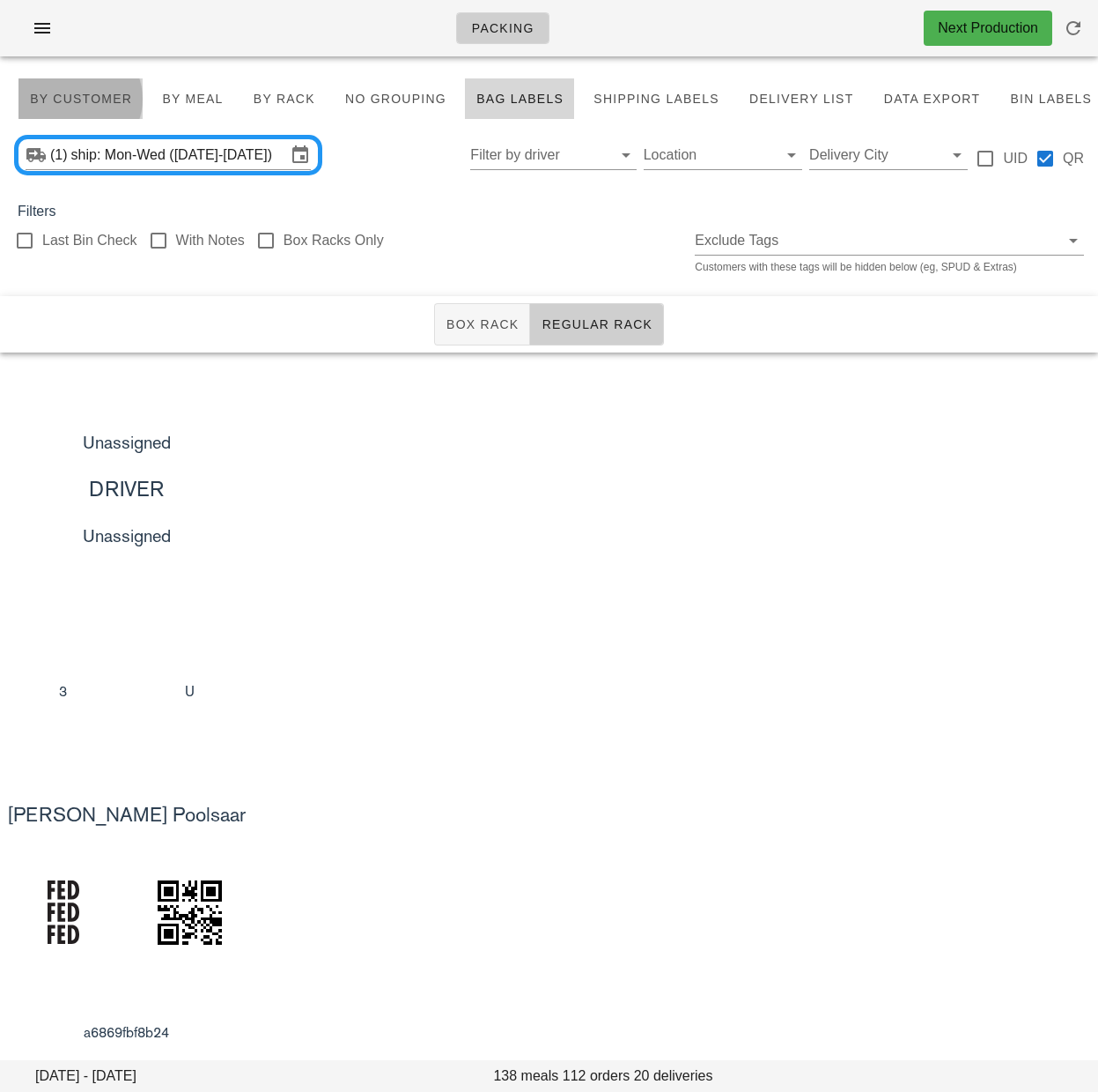
drag, startPoint x: 100, startPoint y: 96, endPoint x: 106, endPoint y: 104, distance: 10.0
click at [100, 96] on span "By Customer" at bounding box center [81, 98] width 103 height 14
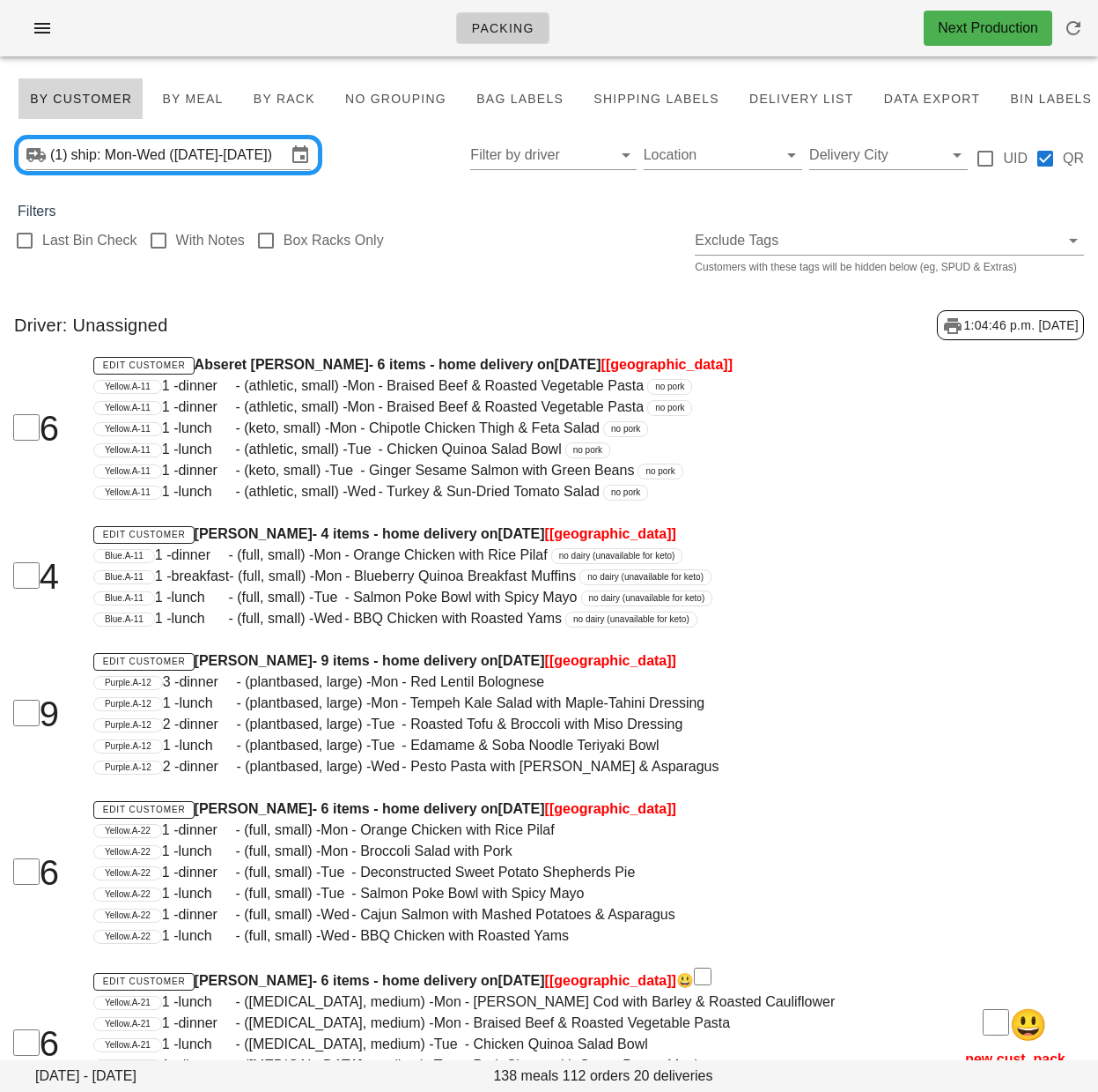
click at [514, 334] on div "Driver: Unassigned 1:04:46 p.m. 2025-10-03" at bounding box center [549, 324] width 1098 height 58
click at [554, 494] on span "1 - lunch - (athletic, small) - Wed - [GEOGRAPHIC_DATA] & Sun-Dried Tomato Salad" at bounding box center [381, 491] width 438 height 15
click at [845, 164] on input "Delivery City" at bounding box center [875, 155] width 130 height 28
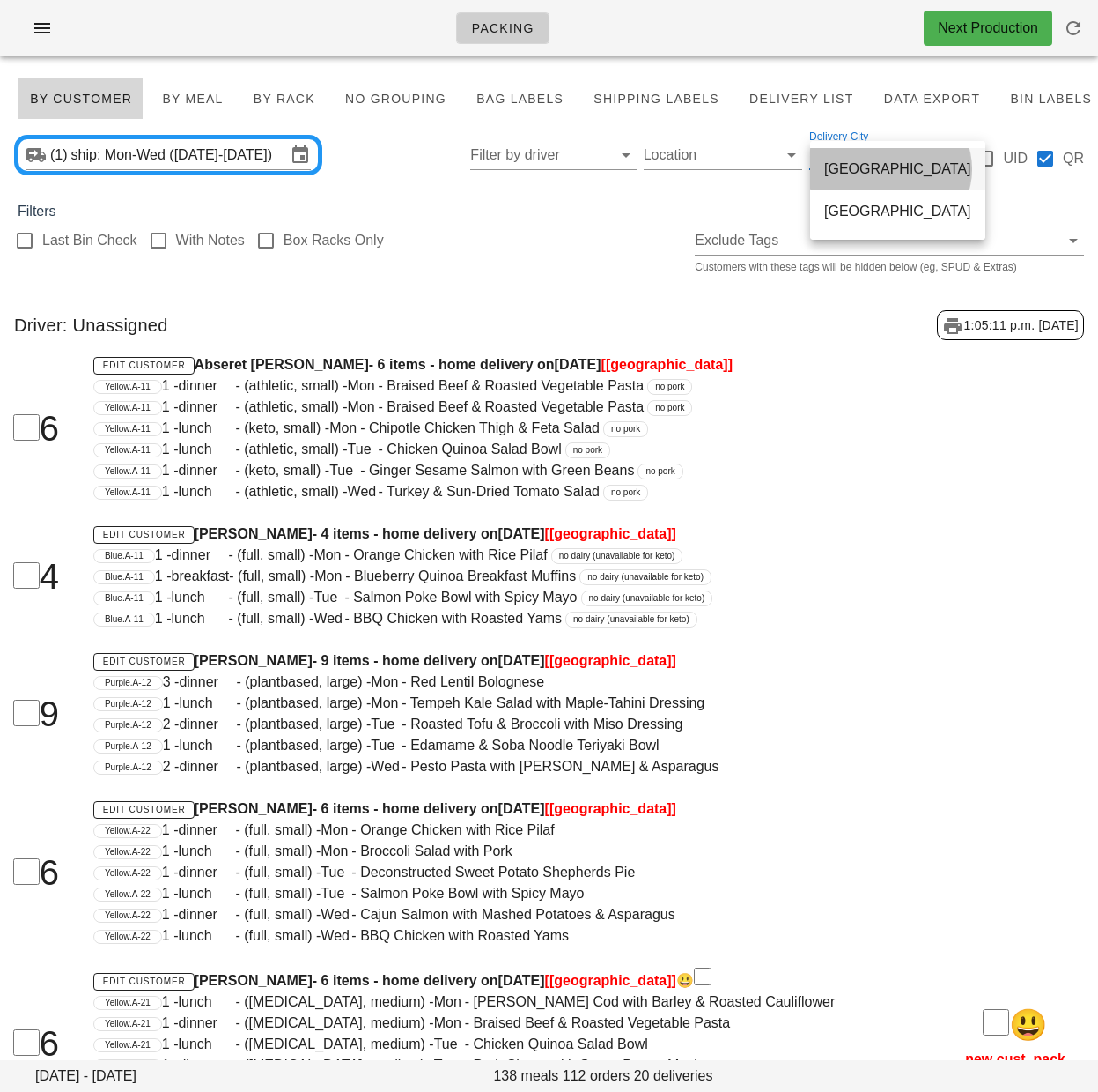
click at [848, 172] on div "[GEOGRAPHIC_DATA]" at bounding box center [897, 169] width 147 height 16
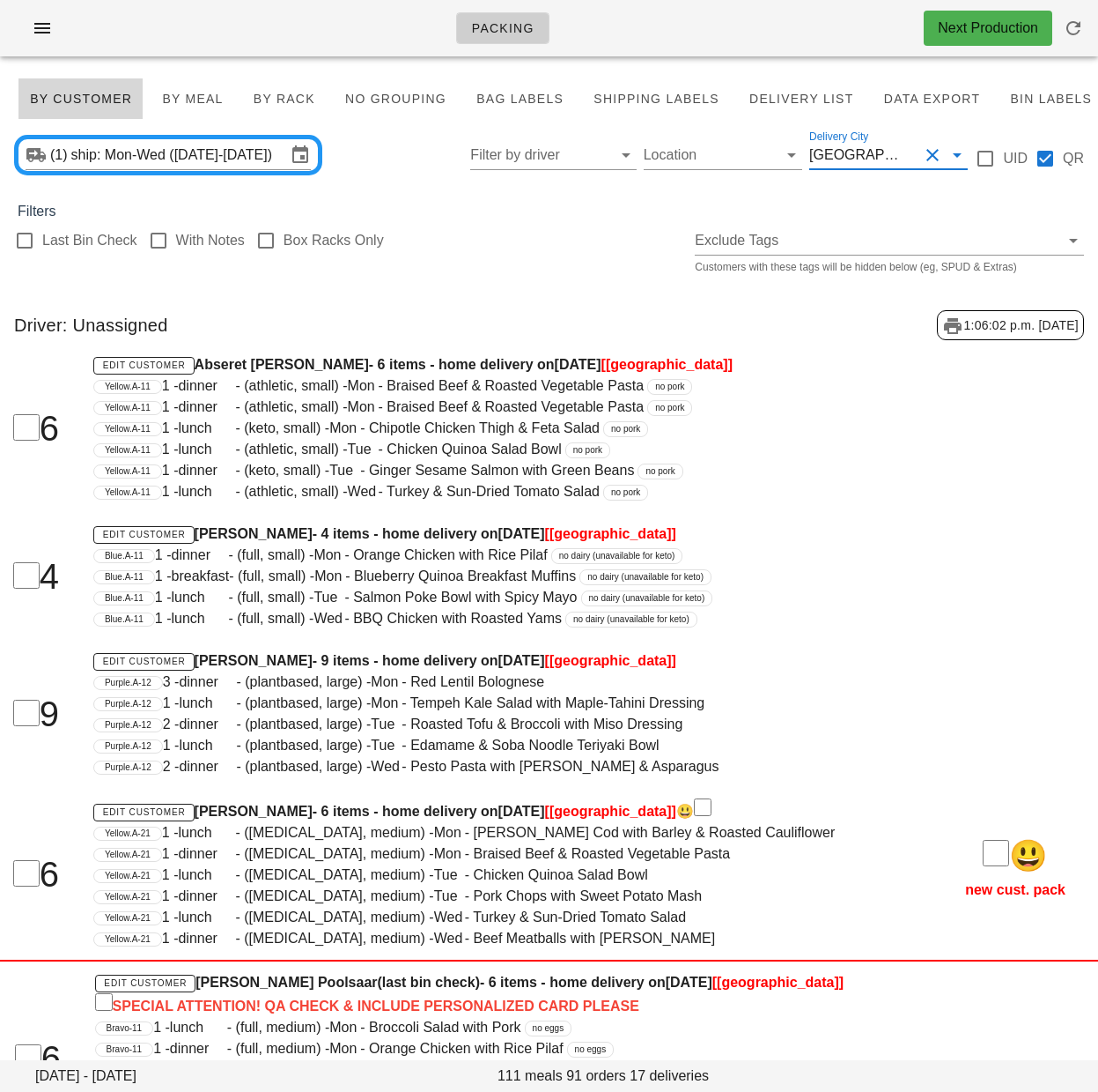
click at [553, 272] on div "Last Bin Check With Notes Box Racks Only Exclude Tags Customers with these tags…" at bounding box center [549, 250] width 1098 height 57
click at [564, 246] on div "Last Bin Check With Notes Box Racks Only Exclude Tags Customers with these tags…" at bounding box center [549, 250] width 1098 height 57
click at [911, 160] on input "Delivery City" at bounding box center [915, 155] width 7 height 28
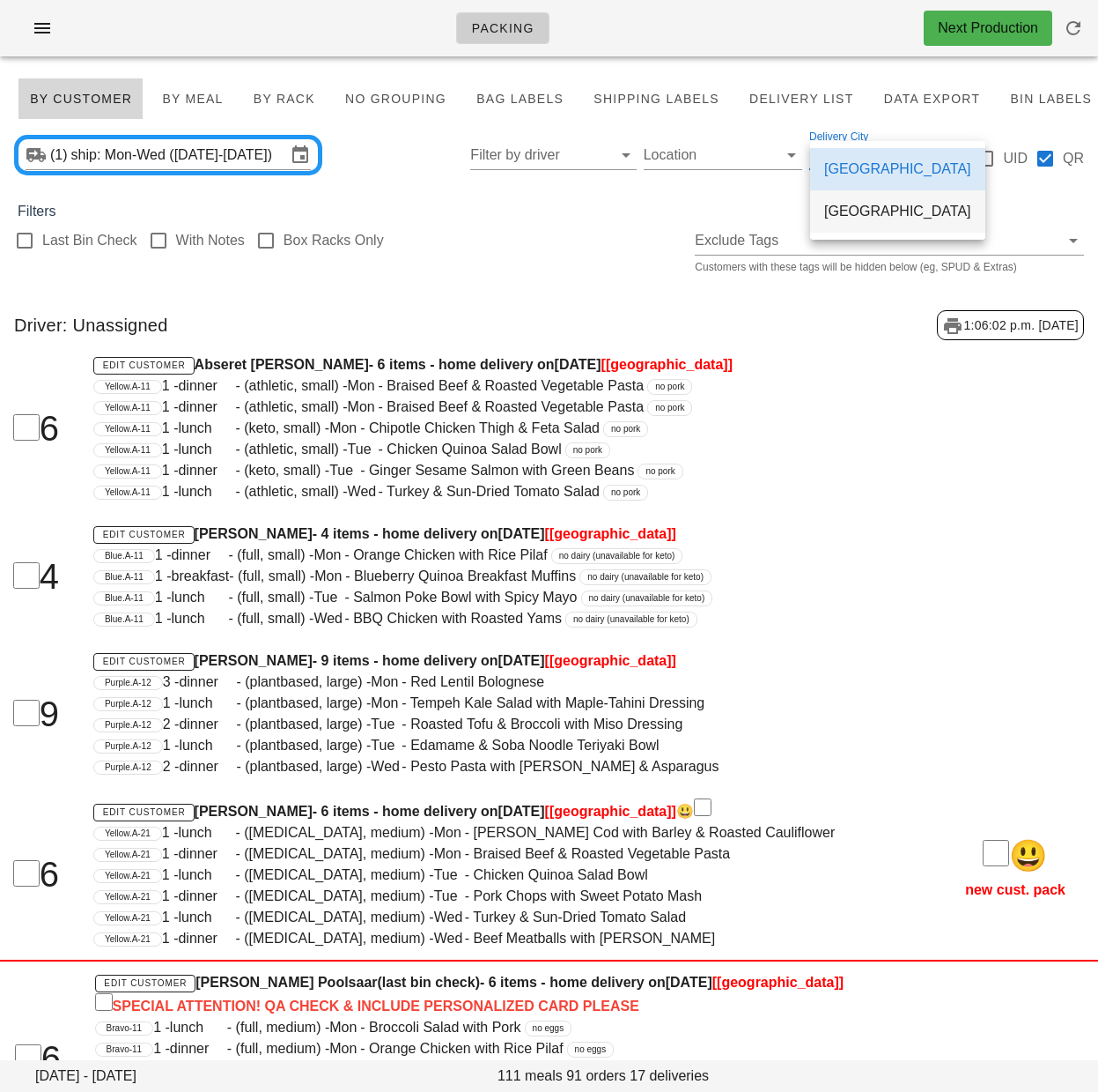
click at [853, 211] on div "[GEOGRAPHIC_DATA]" at bounding box center [897, 211] width 147 height 16
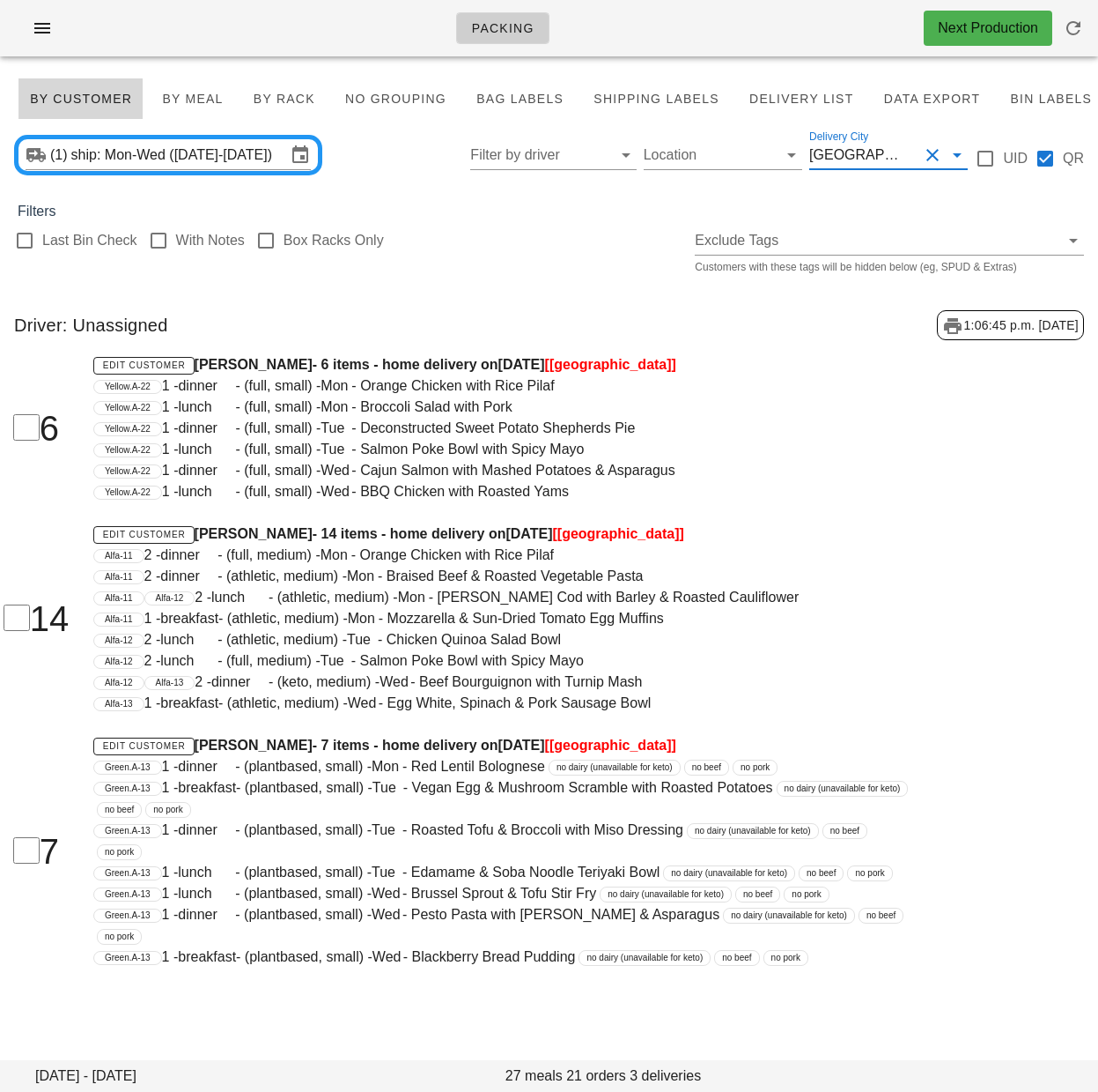
click at [554, 235] on div "Last Bin Check With Notes Box Racks Only Exclude Tags Customers with these tags…" at bounding box center [549, 250] width 1098 height 57
click at [533, 96] on span "Bag Labels" at bounding box center [519, 98] width 88 height 14
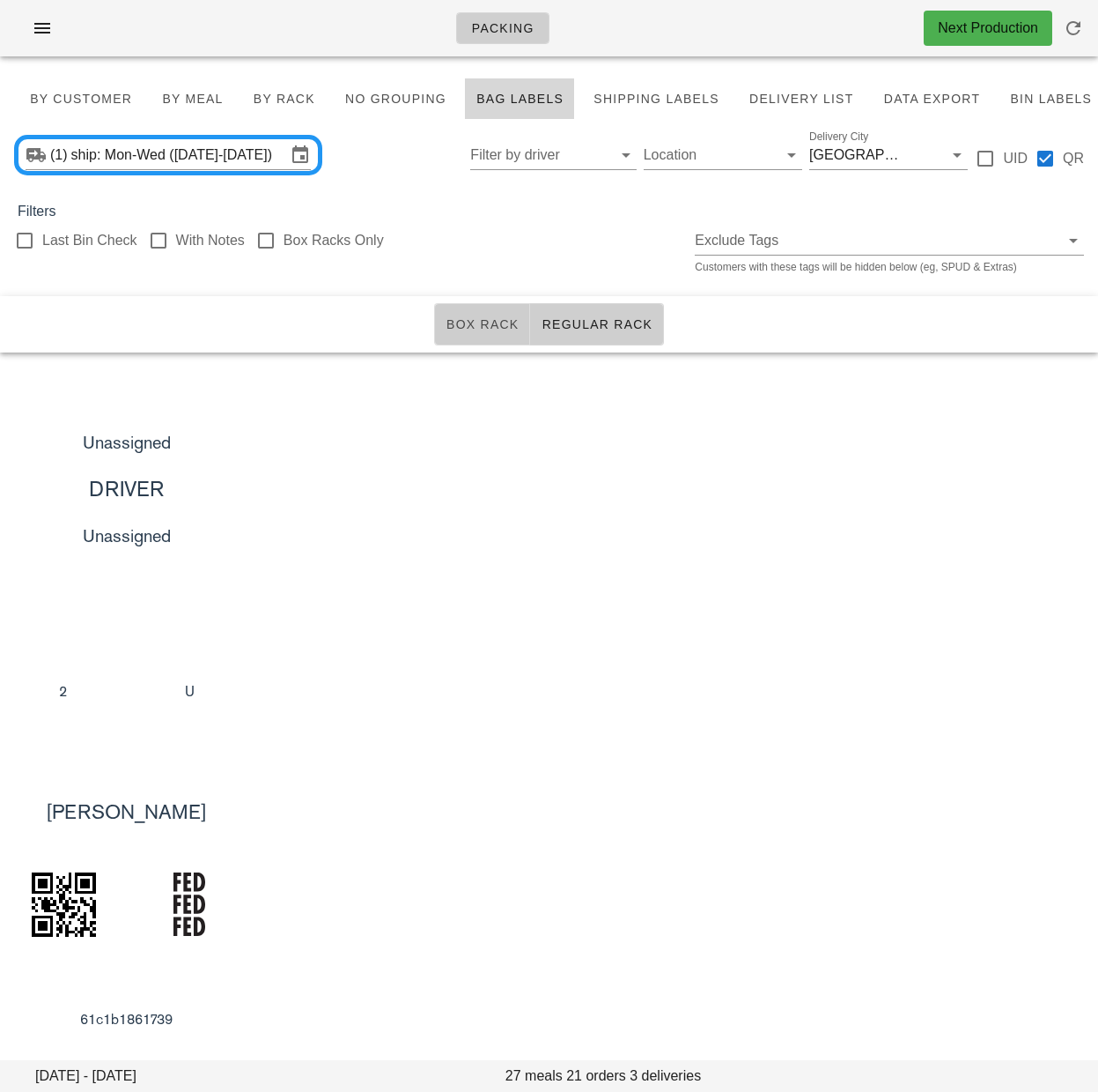
click at [477, 330] on span "Box Rack" at bounding box center [483, 323] width 74 height 14
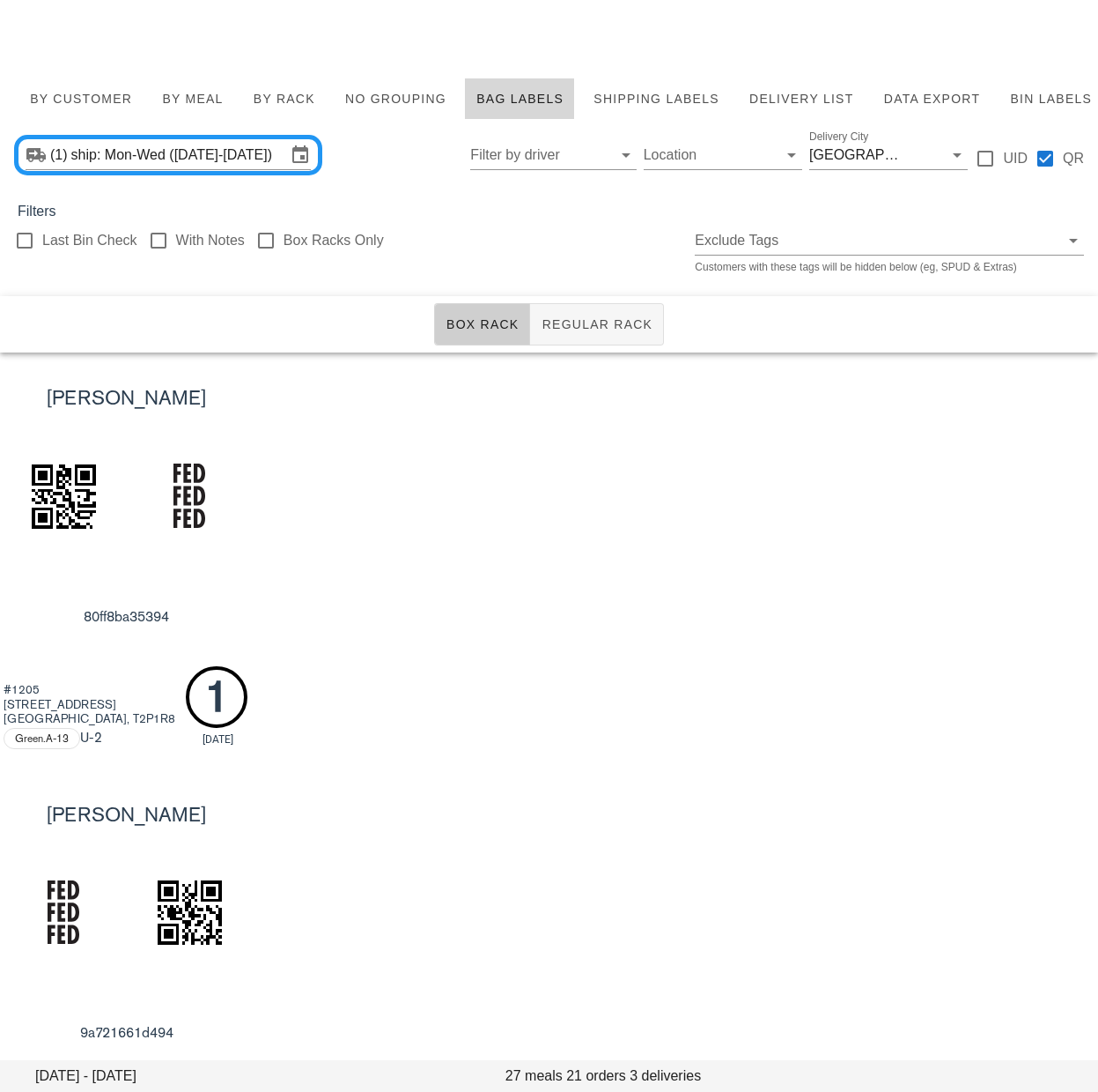
scroll to position [122, 0]
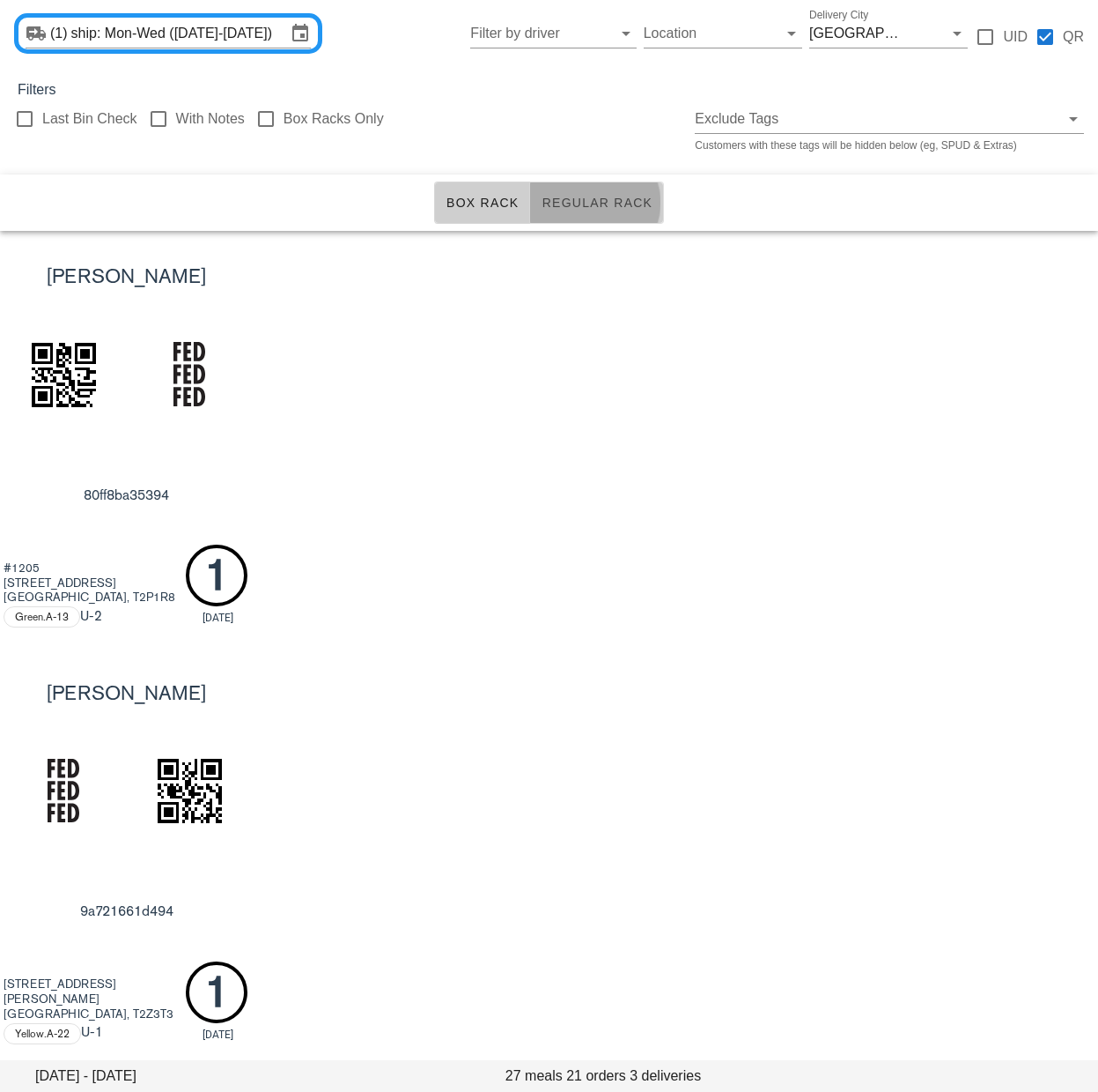
click at [614, 209] on span "Regular Rack" at bounding box center [597, 202] width 112 height 14
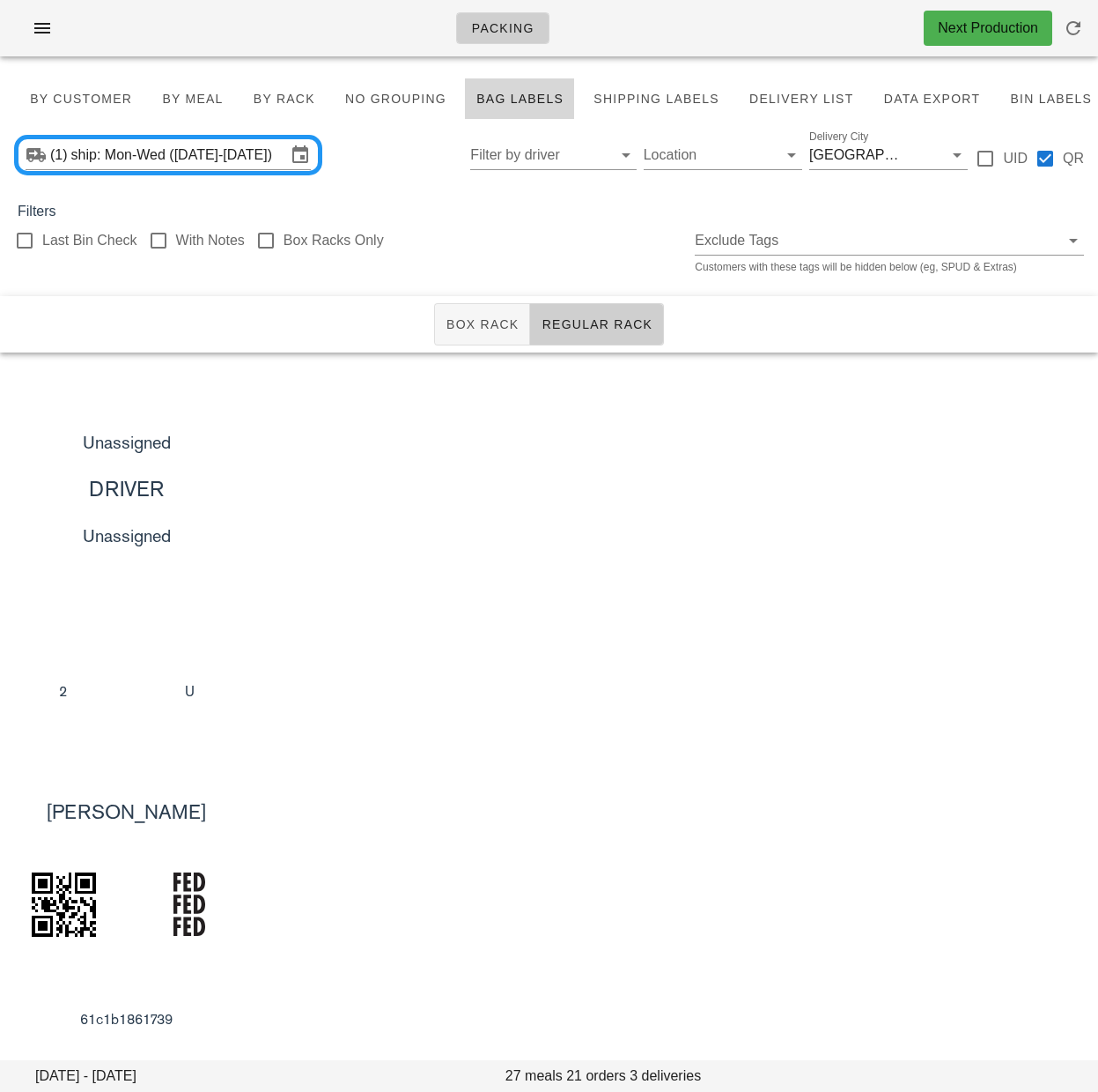
click at [529, 527] on div "Unassigned DRIVER Unassigned 2 U" at bounding box center [549, 561] width 1098 height 416
click at [487, 332] on span "Box Rack" at bounding box center [483, 323] width 74 height 14
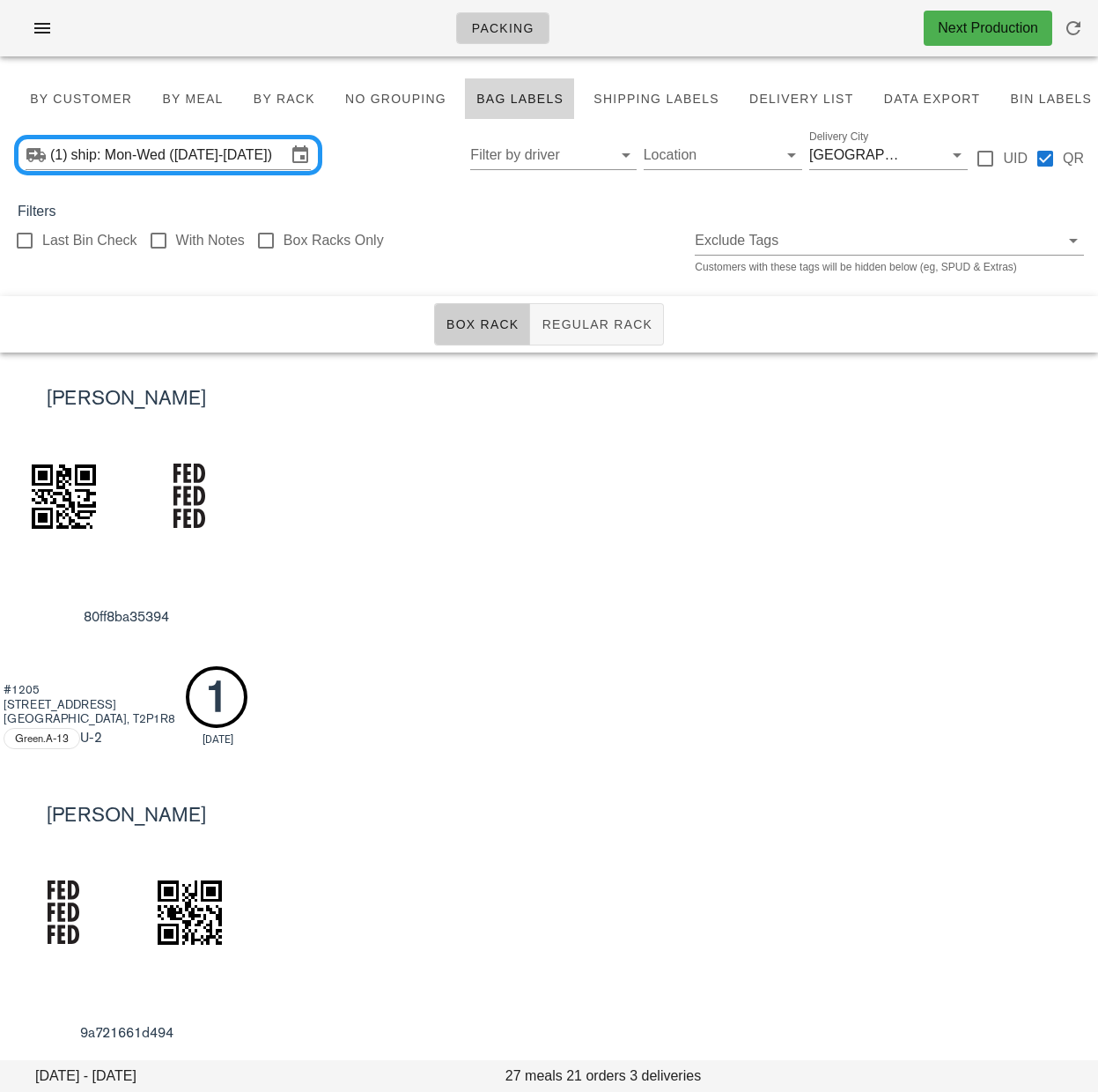
click at [519, 440] on div "[PERSON_NAME] 80ff8ba35394 #[GEOGRAPHIC_DATA][STREET_ADDRESS]A-13 U -2 1 [DATE]" at bounding box center [549, 561] width 1098 height 416
click at [600, 485] on div "[PERSON_NAME] 80ff8ba35394 #[GEOGRAPHIC_DATA][STREET_ADDRESS]A-13 U -2 1 [DATE]" at bounding box center [549, 561] width 1098 height 416
click at [864, 170] on div "(1) ship: Mon-Wed ([DATE]-[DATE]) Filter by driver Location Delivery City [GEOG…" at bounding box center [549, 155] width 1098 height 57
click at [854, 153] on div "[GEOGRAPHIC_DATA]" at bounding box center [859, 155] width 99 height 16
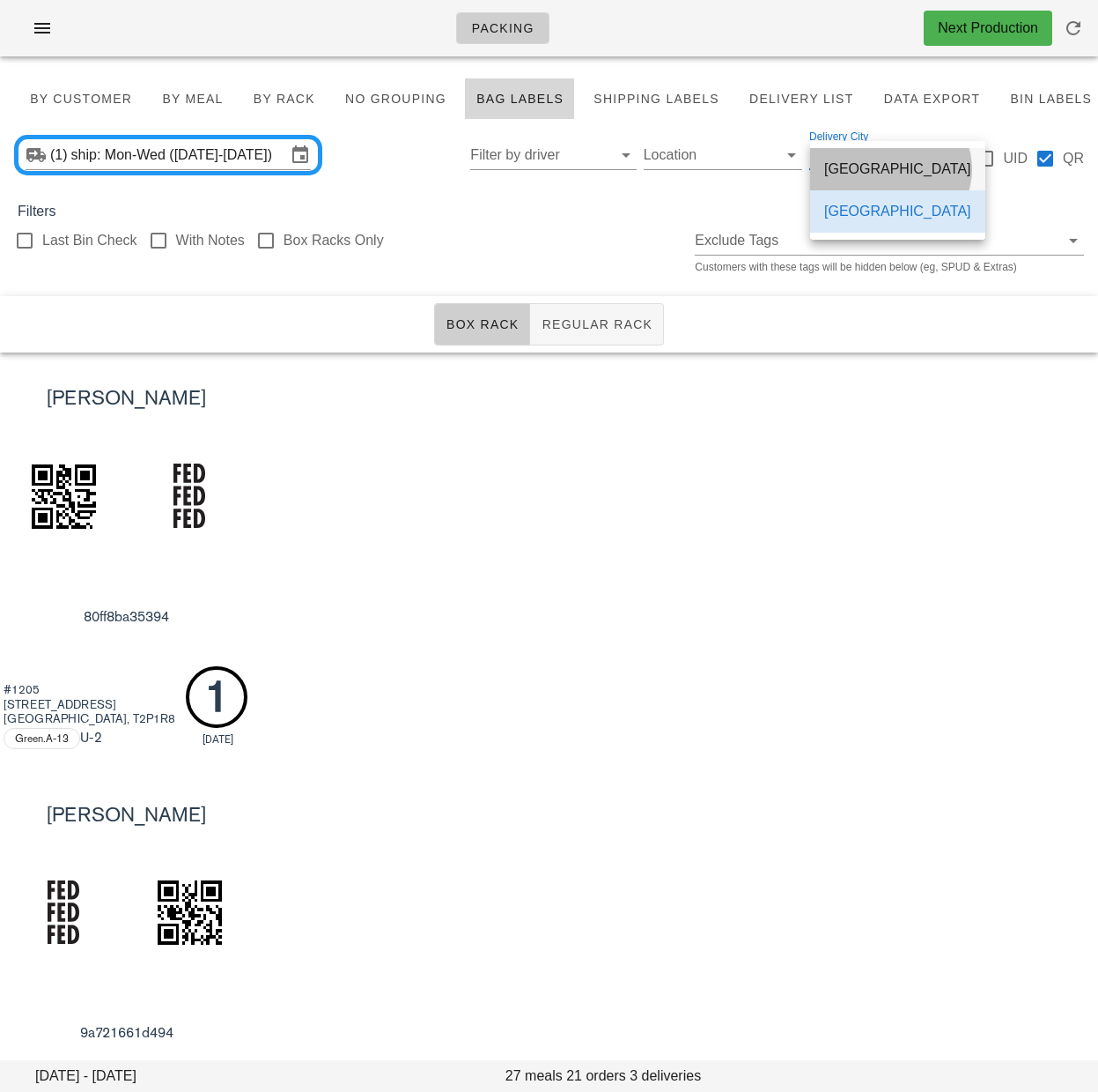
click at [864, 174] on div "[GEOGRAPHIC_DATA]" at bounding box center [897, 169] width 147 height 16
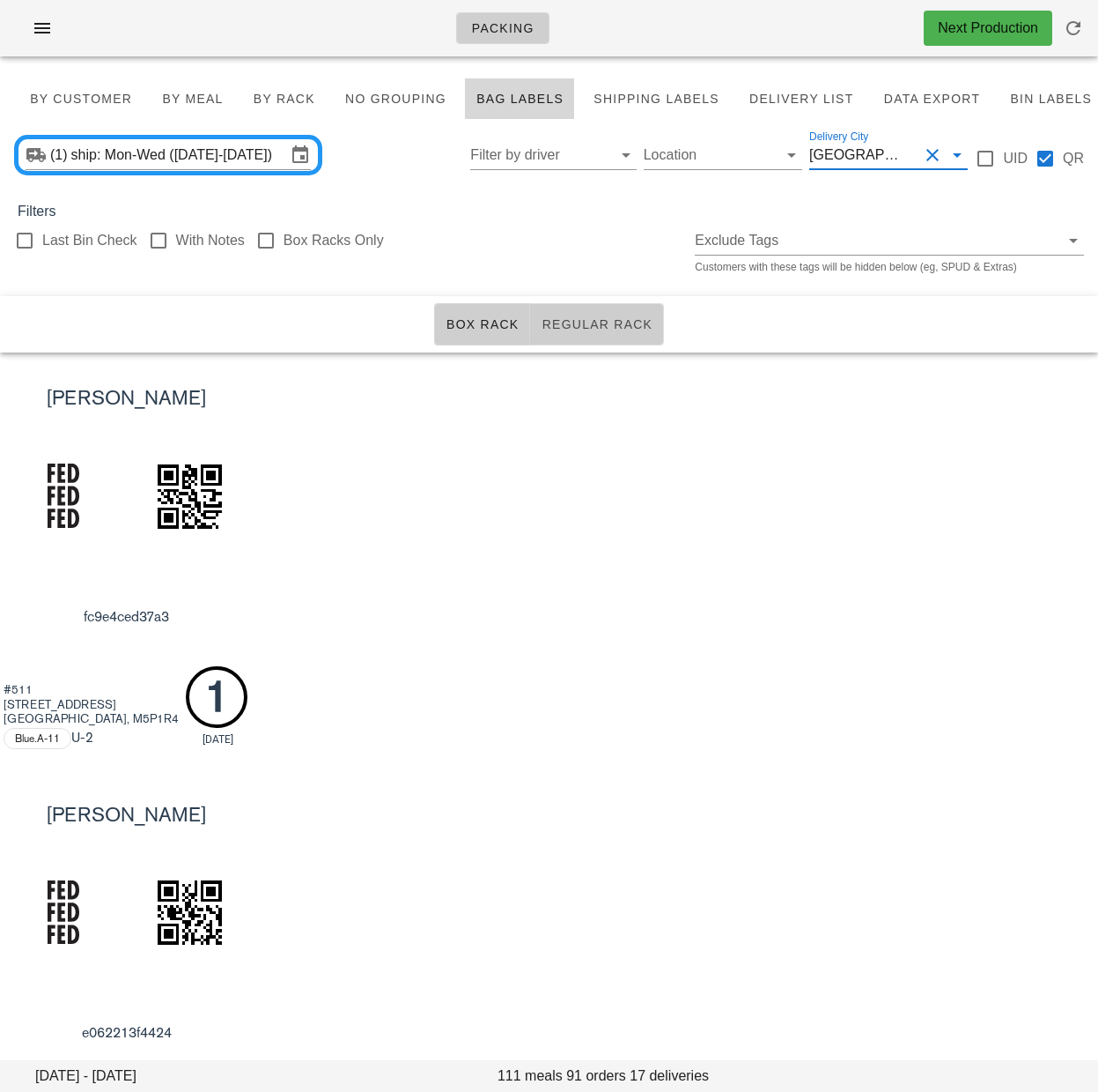
drag, startPoint x: 606, startPoint y: 323, endPoint x: 586, endPoint y: 325, distance: 20.1
click at [606, 323] on span "Regular Rack" at bounding box center [597, 323] width 112 height 14
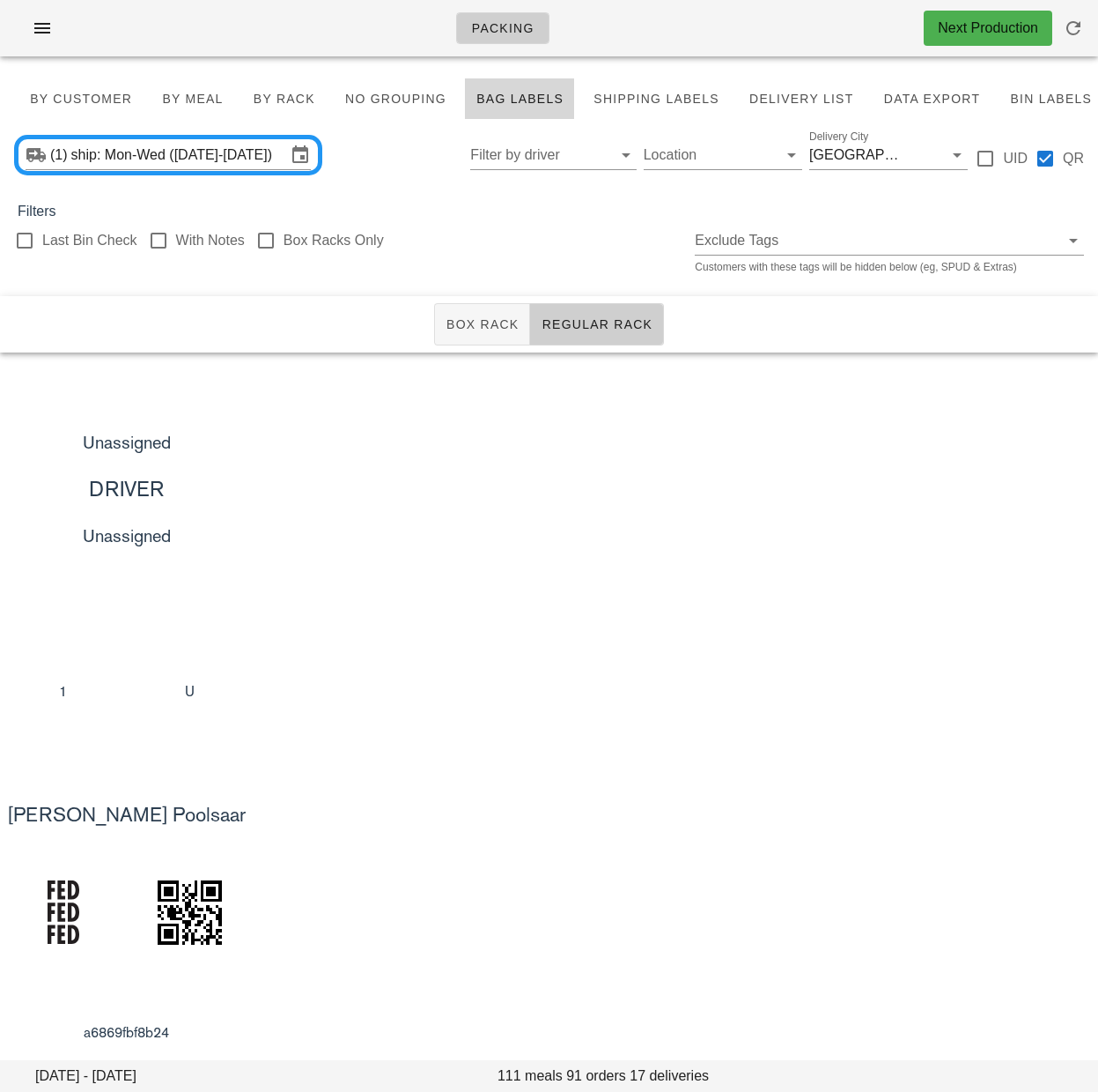
click at [442, 258] on div "Last Bin Check With Notes Box Racks Only Exclude Tags Customers with these tags…" at bounding box center [549, 250] width 1098 height 57
click at [708, 559] on div "Unassigned DRIVER Unassigned 1 U" at bounding box center [549, 561] width 1098 height 416
click at [676, 473] on div "Unassigned DRIVER Unassigned 1 U" at bounding box center [549, 561] width 1098 height 416
click at [508, 533] on div "Unassigned DRIVER Unassigned 1 U" at bounding box center [549, 561] width 1098 height 416
click at [474, 326] on span "Box Rack" at bounding box center [483, 323] width 74 height 14
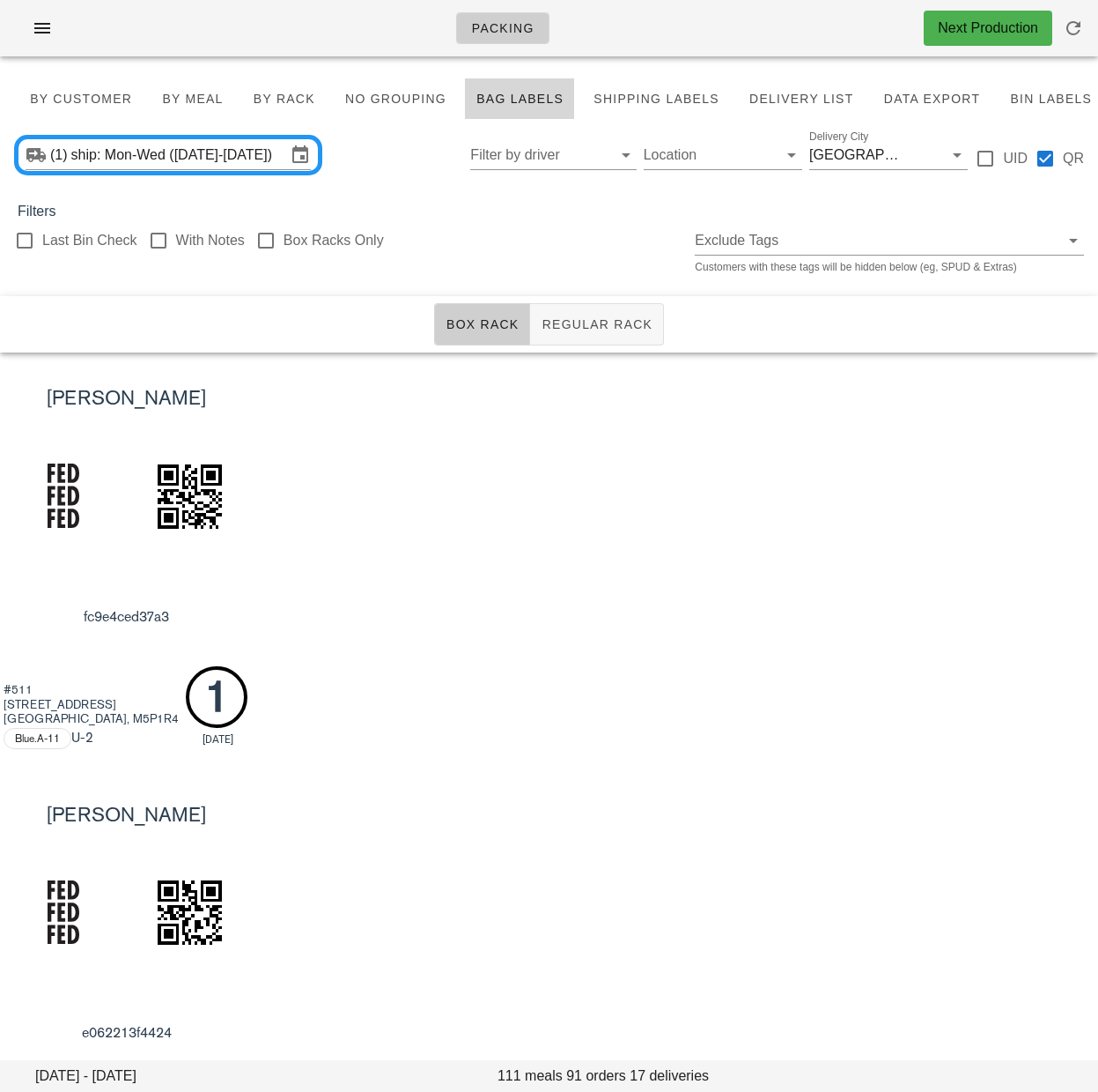
click at [446, 442] on div "[PERSON_NAME] fc9e4ced37a3 #511 [STREET_ADDRESS] Blue.A-11 U -2 1 [DATE]" at bounding box center [549, 561] width 1098 height 416
click at [571, 477] on div "[PERSON_NAME] fc9e4ced37a3 #511 [STREET_ADDRESS] Blue.A-11 U -2 1 [DATE]" at bounding box center [549, 561] width 1098 height 416
